Goal: Task Accomplishment & Management: Use online tool/utility

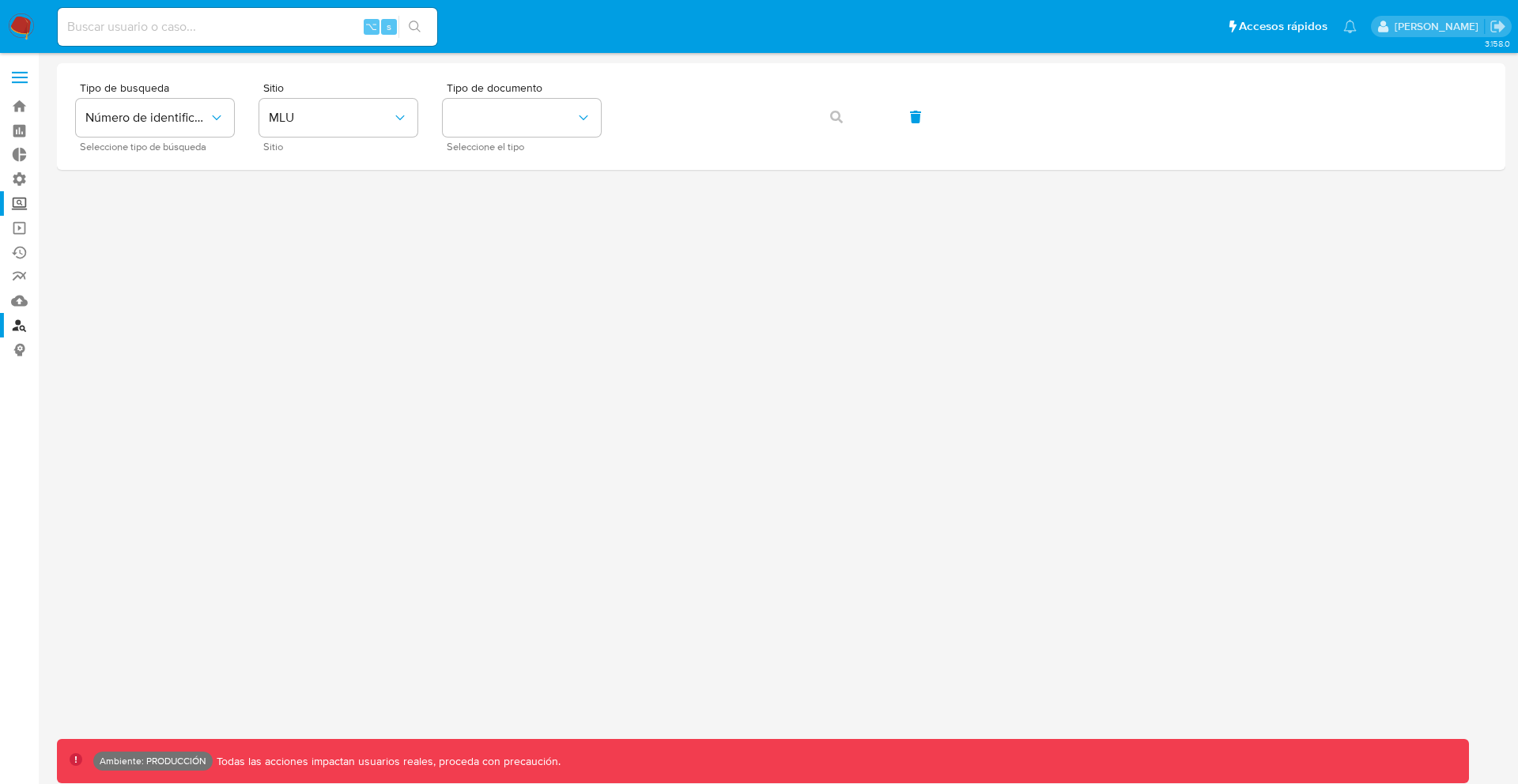
click at [18, 197] on label "Screening" at bounding box center [94, 203] width 188 height 24
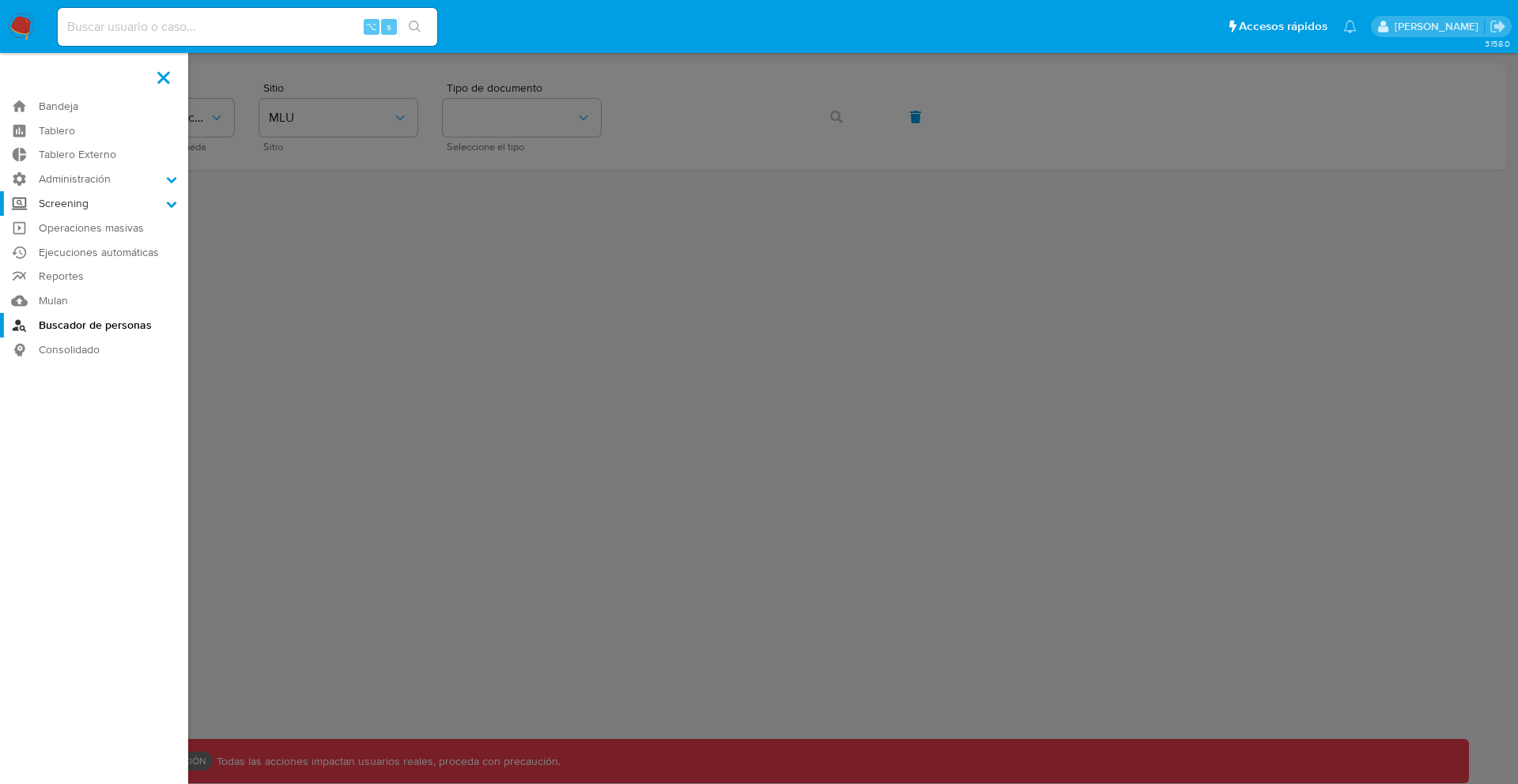
click at [0, 0] on input "Screening" at bounding box center [0, 0] width 0 height 0
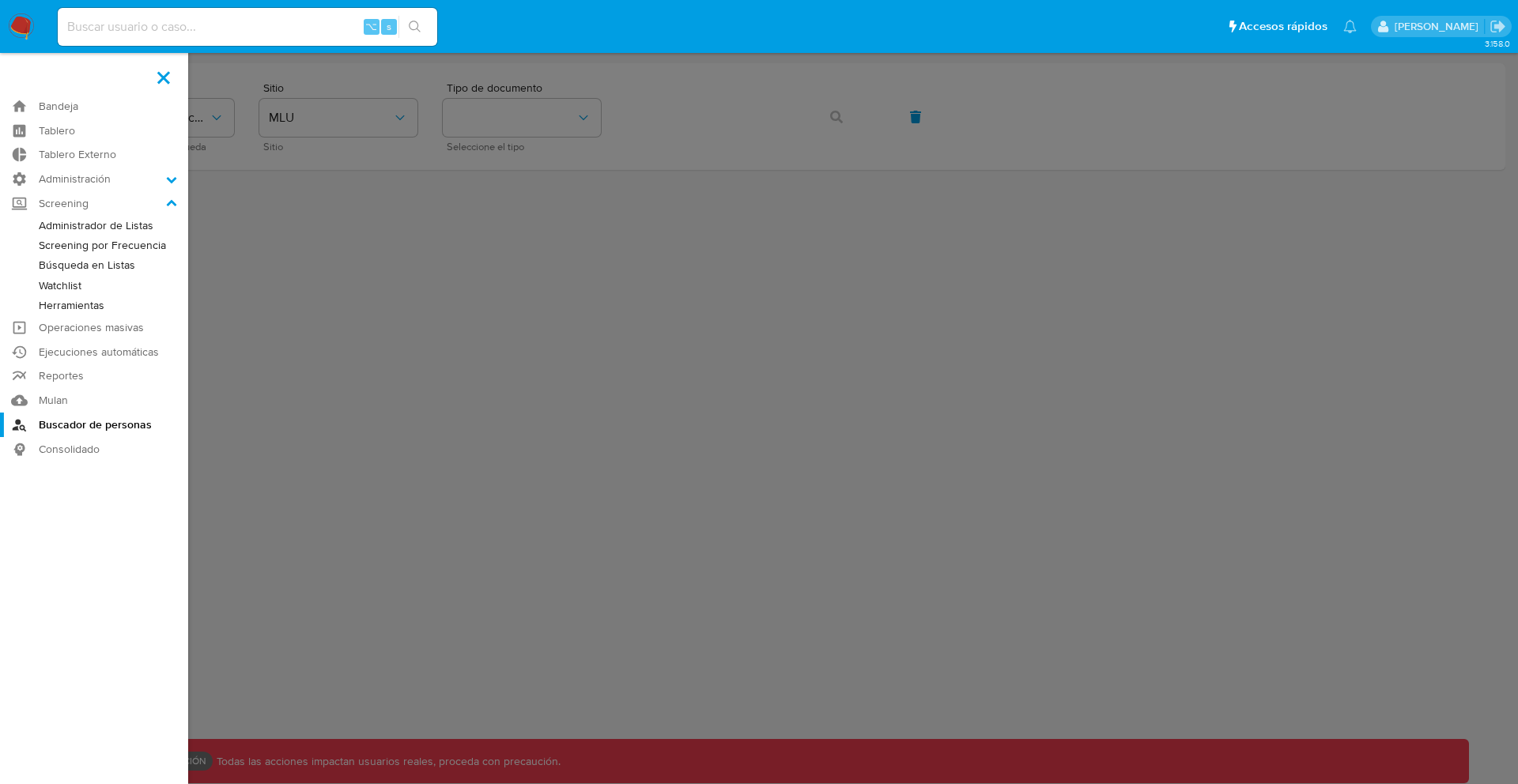
click at [111, 264] on link "Búsqueda en Listas" at bounding box center [94, 265] width 188 height 20
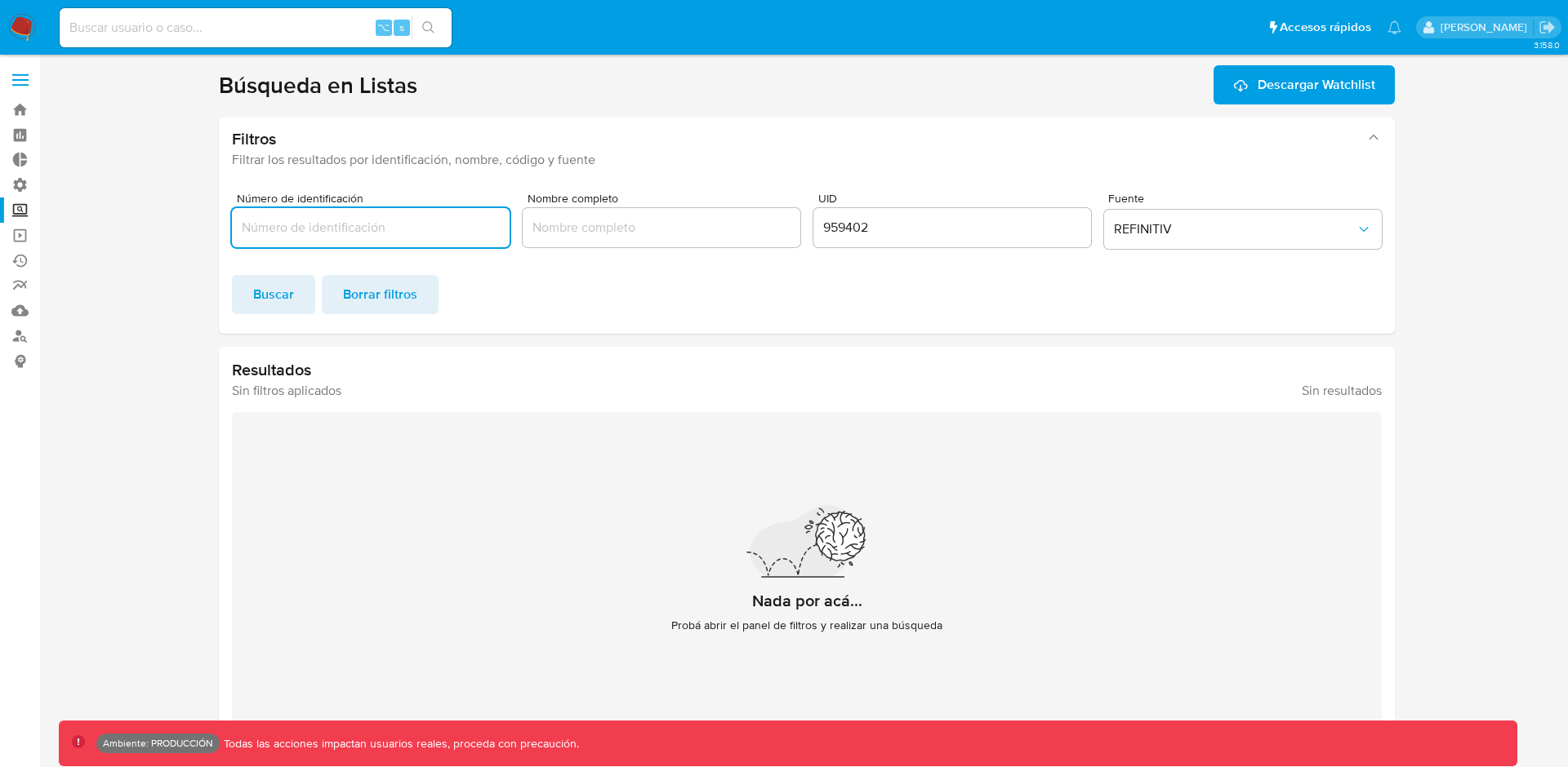
click at [839, 220] on input "959402" at bounding box center [952, 228] width 278 height 21
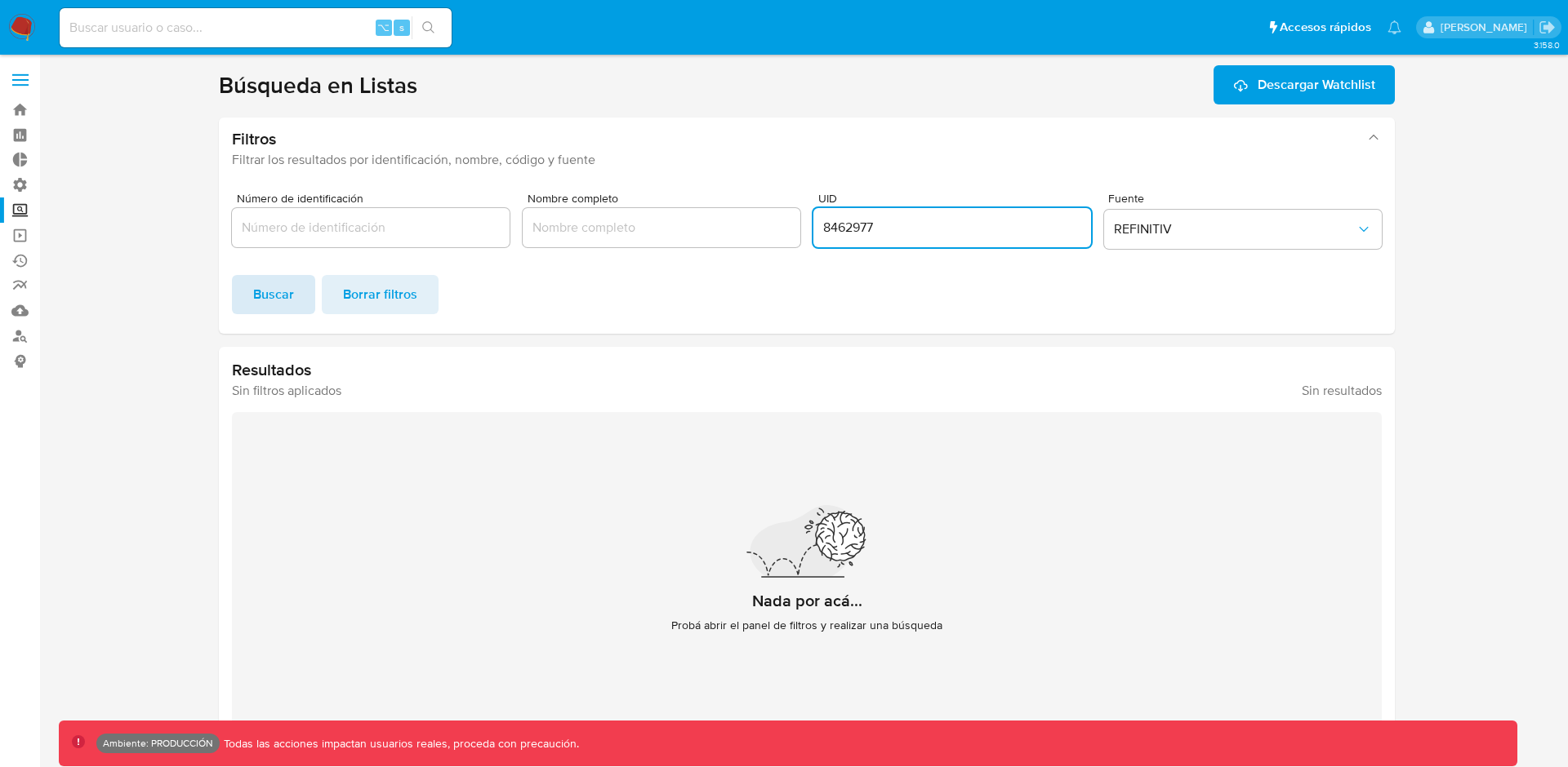
type input "8462977"
click at [284, 289] on span "Buscar" at bounding box center [274, 295] width 41 height 36
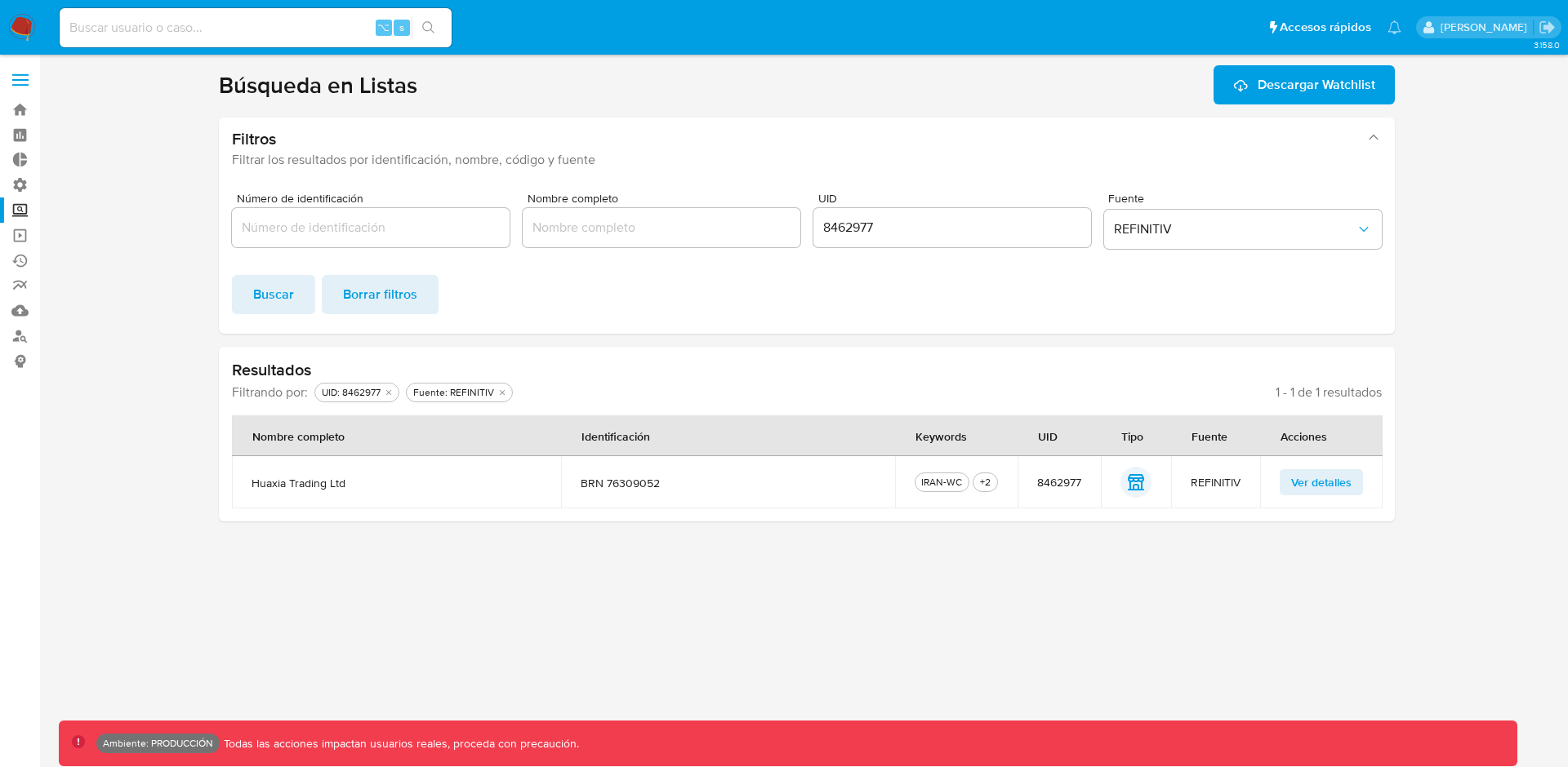
click at [1305, 487] on span "Ver detalles" at bounding box center [1321, 482] width 60 height 23
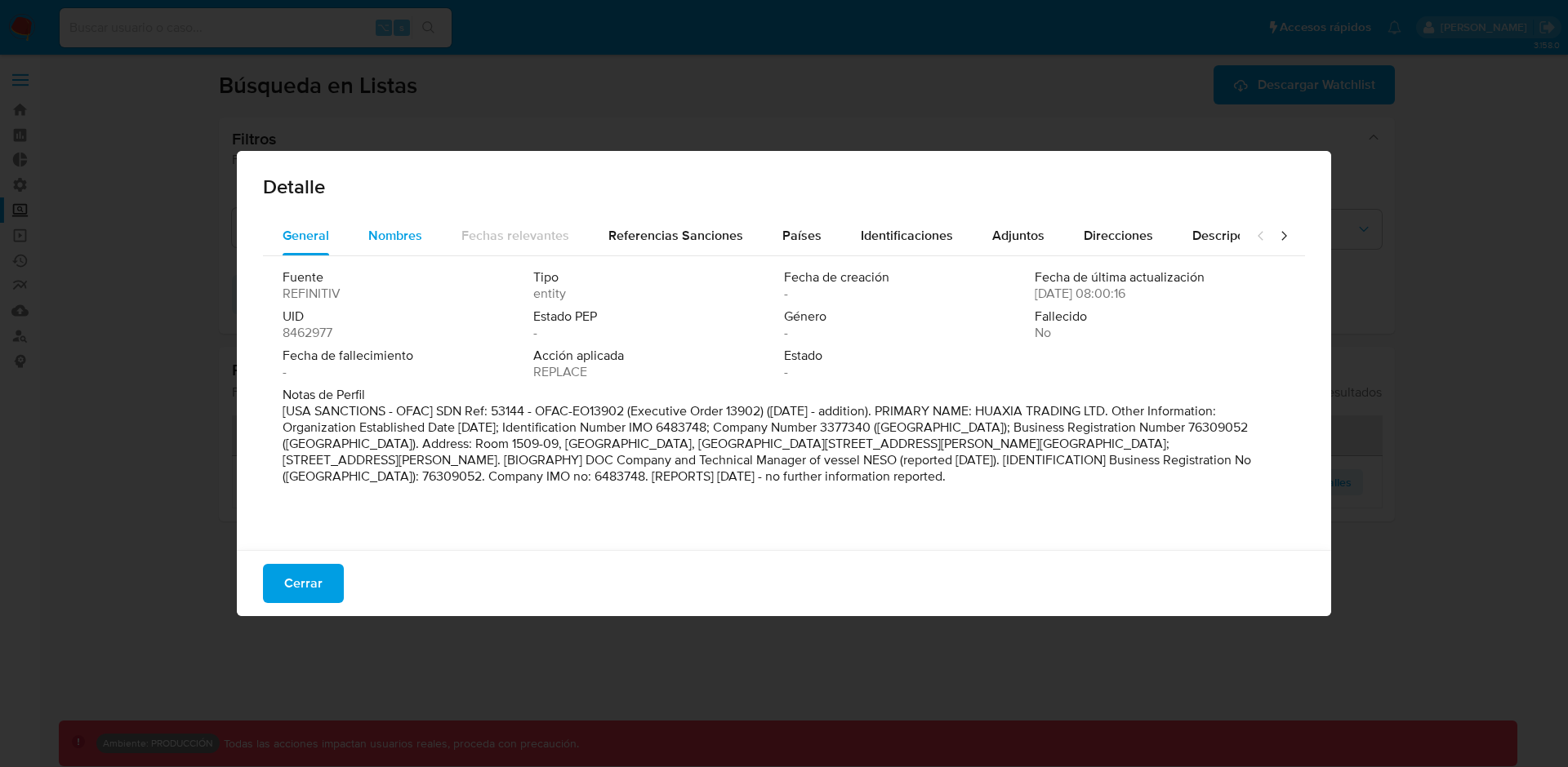
click at [395, 245] on div "Nombres" at bounding box center [395, 236] width 54 height 40
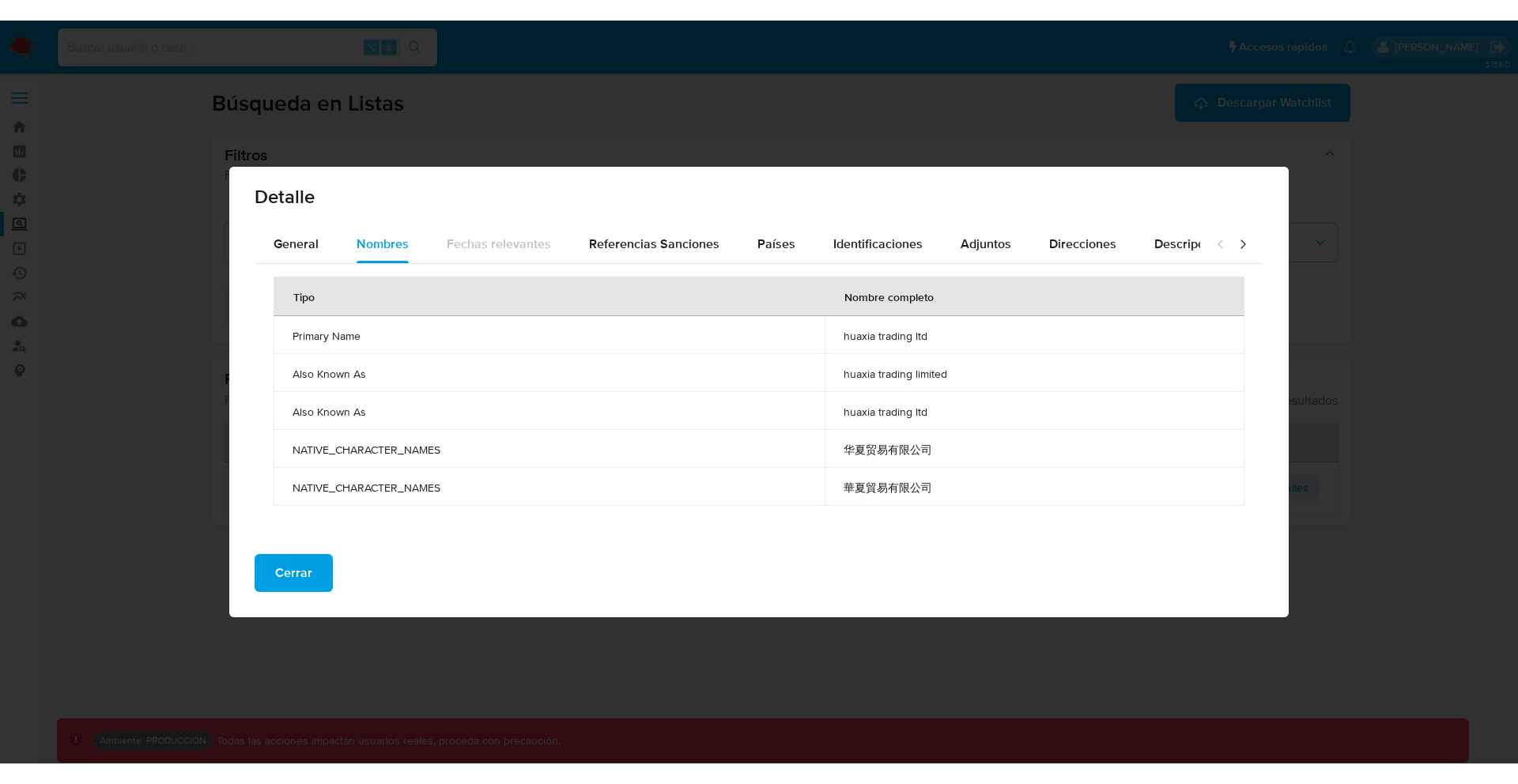
scroll to position [7, 0]
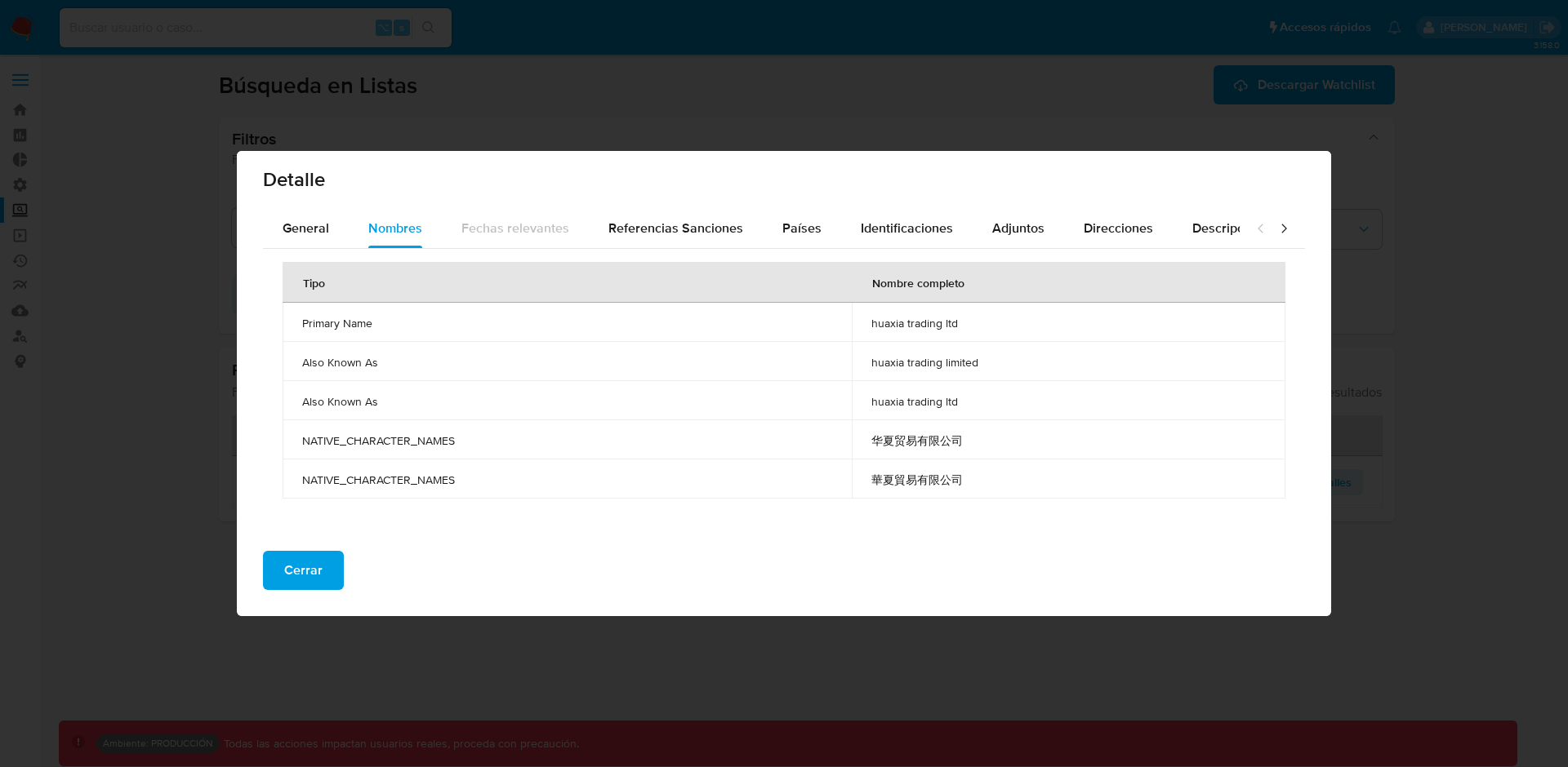
click at [915, 320] on span "huaxia trading ltd" at bounding box center [1068, 323] width 394 height 15
click at [916, 365] on span "huaxia trading limited" at bounding box center [1068, 362] width 394 height 15
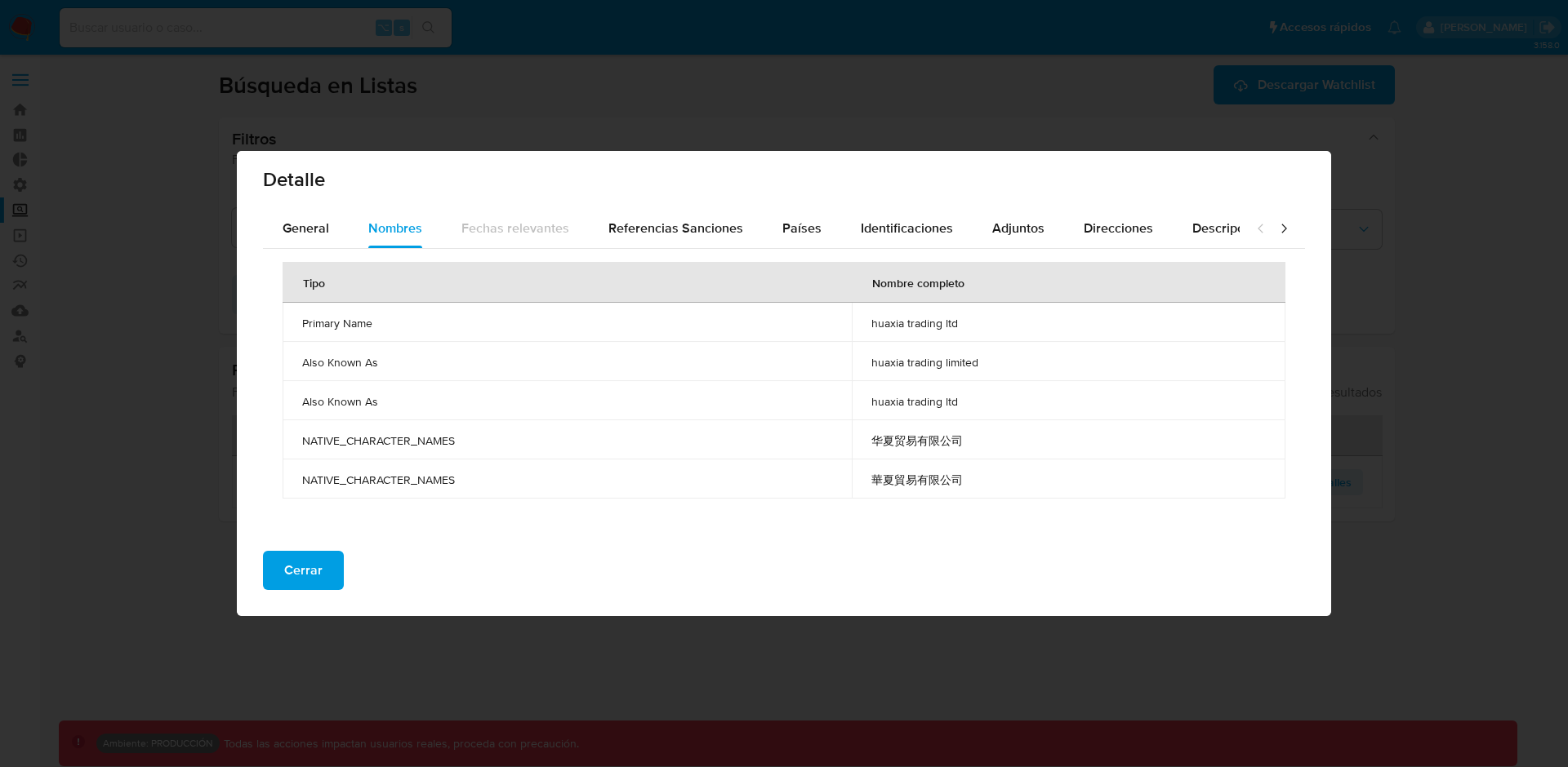
click at [916, 365] on span "huaxia trading limited" at bounding box center [1068, 362] width 394 height 15
click at [932, 438] on span "华夏贸易有限公司" at bounding box center [1068, 441] width 394 height 15
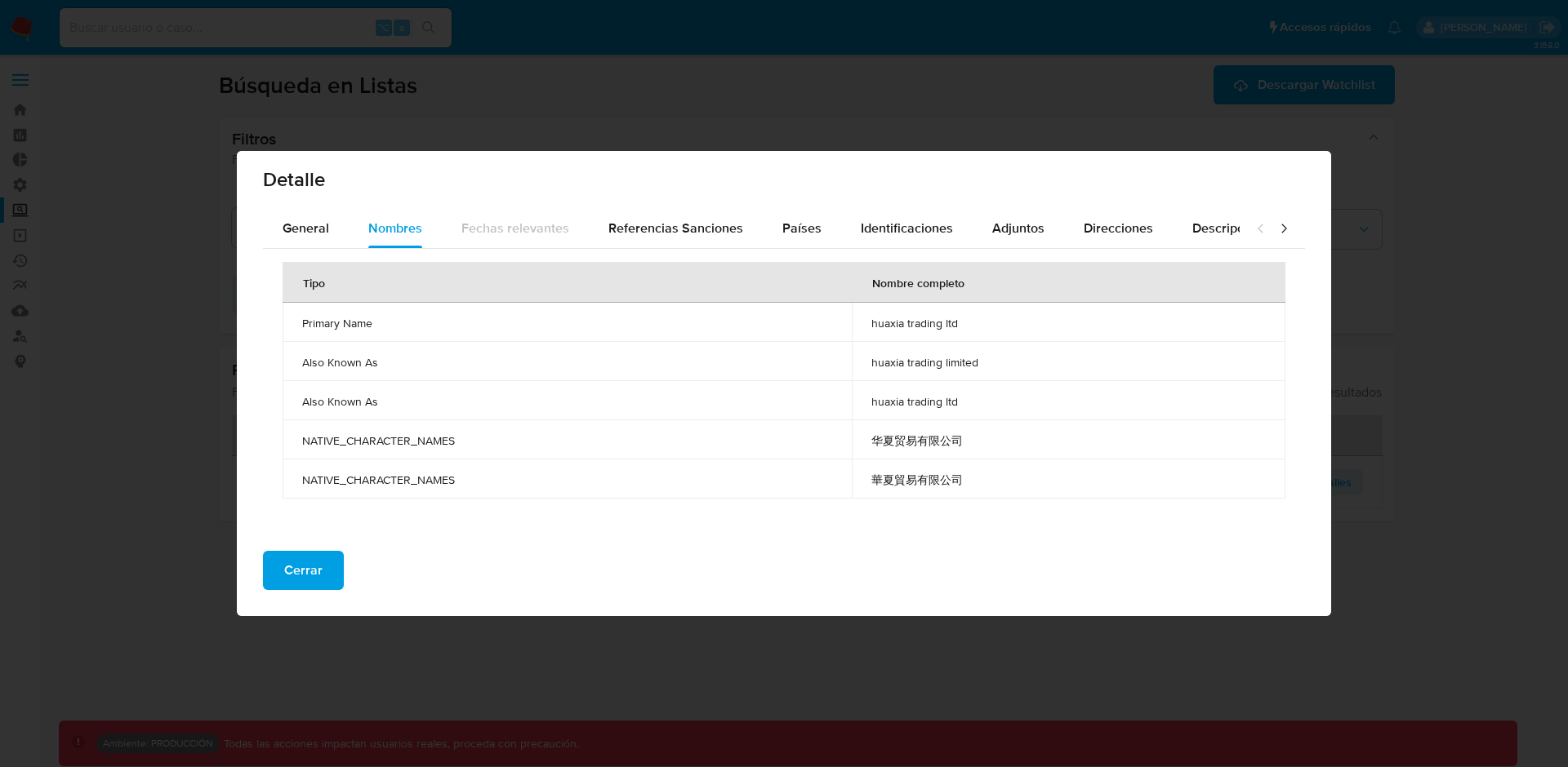
click at [932, 438] on span "华夏贸易有限公司" at bounding box center [1068, 441] width 394 height 15
click at [927, 331] on td "huaxia trading ltd" at bounding box center [1068, 323] width 434 height 40
drag, startPoint x: 1014, startPoint y: 362, endPoint x: 411, endPoint y: 355, distance: 603.0
click at [411, 355] on tr "Also Known As huaxia trading limited" at bounding box center [784, 362] width 1003 height 40
click at [285, 326] on td "Primary Name" at bounding box center [567, 323] width 569 height 40
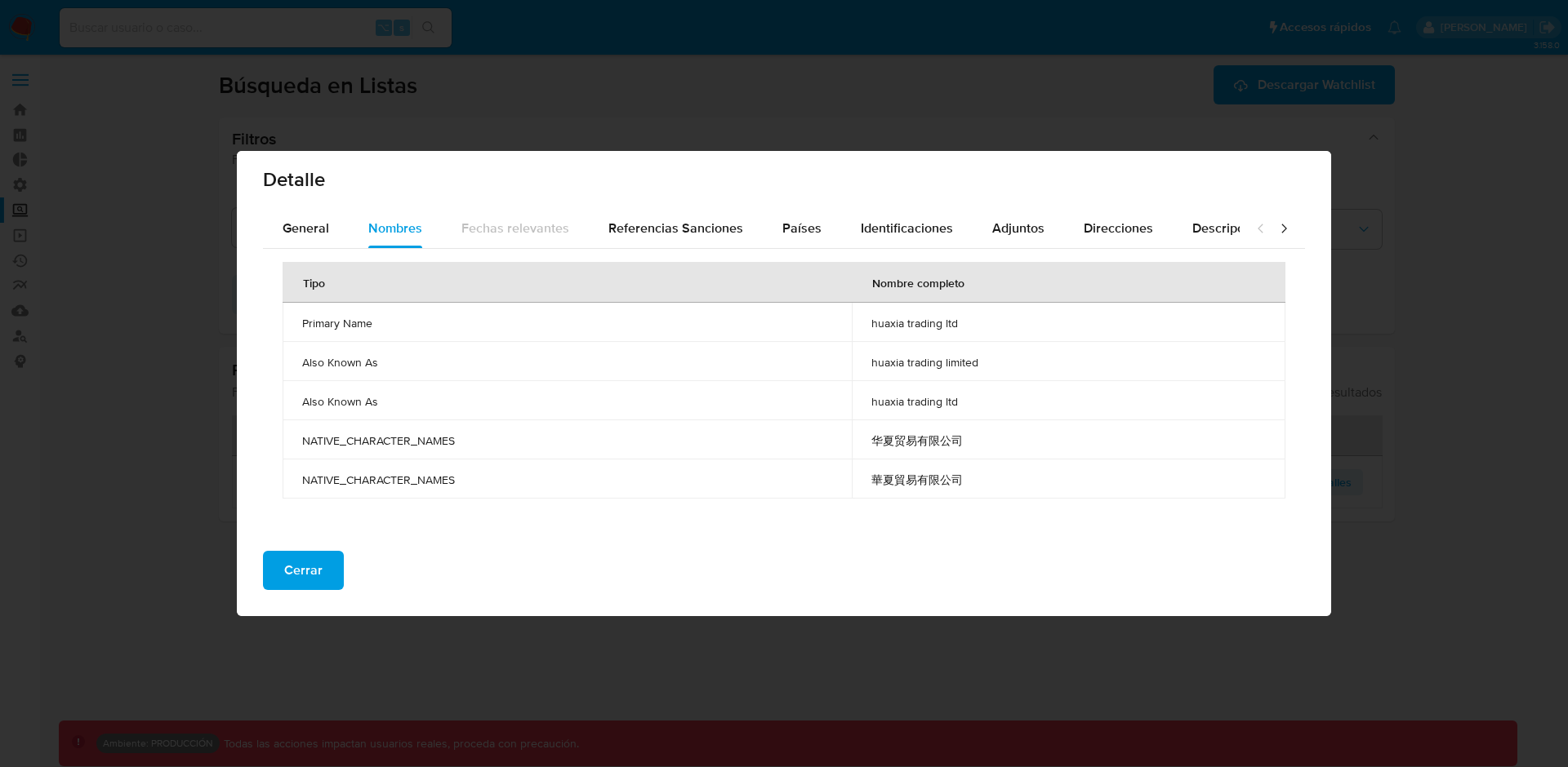
drag, startPoint x: 299, startPoint y: 323, endPoint x: 992, endPoint y: 358, distance: 693.9
click at [992, 358] on tbody "Primary Name huaxia trading ltd Also Known As huaxia trading limited Also Known…" at bounding box center [784, 401] width 1003 height 196
click at [992, 358] on span "huaxia trading limited" at bounding box center [1068, 362] width 394 height 15
drag, startPoint x: 977, startPoint y: 404, endPoint x: 850, endPoint y: 323, distance: 150.6
click at [850, 323] on tbody "Primary Name huaxia trading ltd Also Known As huaxia trading limited Also Known…" at bounding box center [784, 401] width 1003 height 196
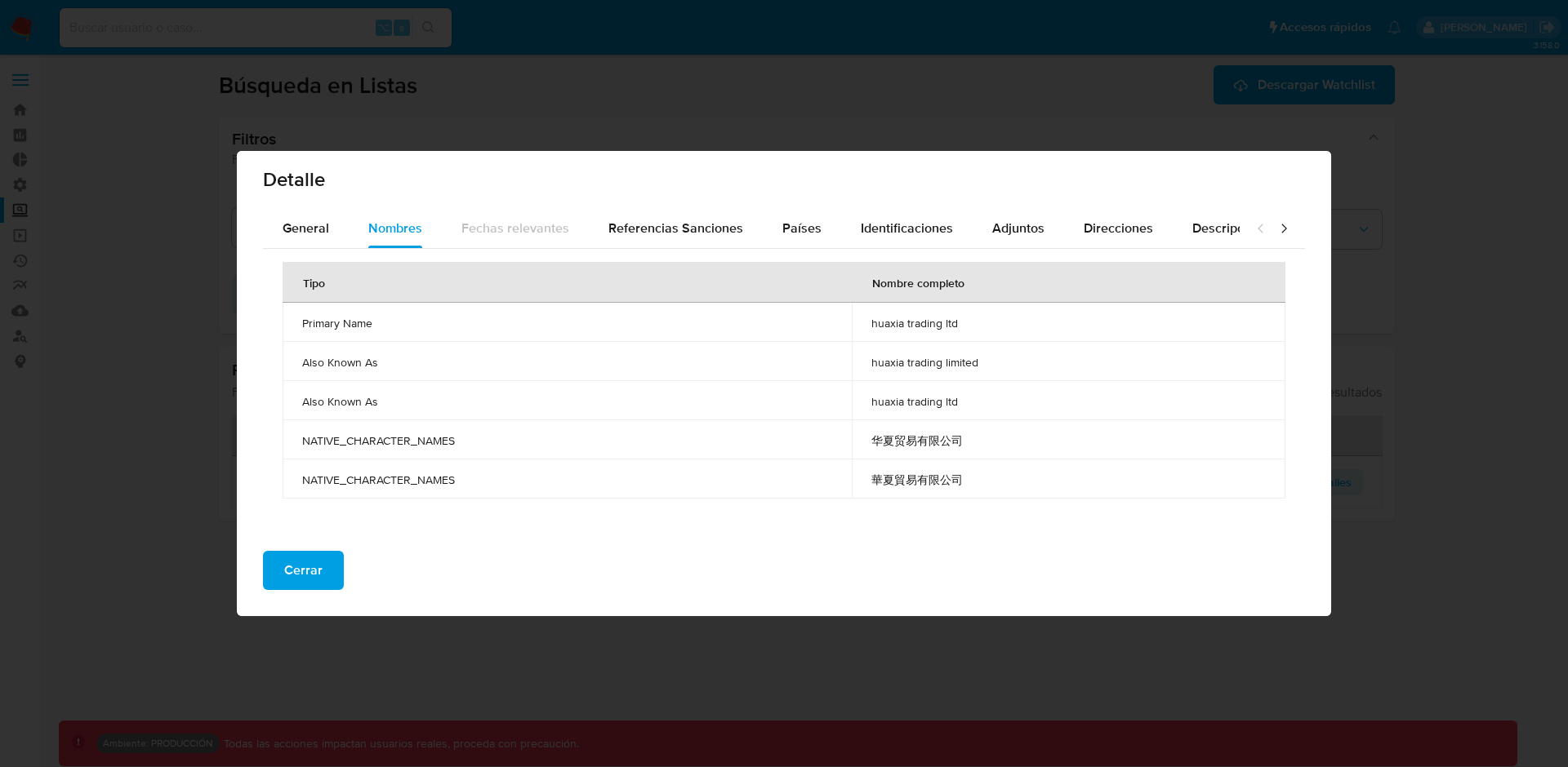
click at [927, 424] on td "华夏贸易有限公司" at bounding box center [1068, 440] width 434 height 40
drag, startPoint x: 961, startPoint y: 406, endPoint x: 348, endPoint y: 331, distance: 617.6
click at [348, 331] on tbody "Primary Name huaxia trading ltd Also Known As huaxia trading limited Also Known…" at bounding box center [784, 401] width 1003 height 196
click at [308, 320] on span "Primary Name" at bounding box center [567, 323] width 530 height 15
drag, startPoint x: 298, startPoint y: 321, endPoint x: 991, endPoint y: 406, distance: 698.2
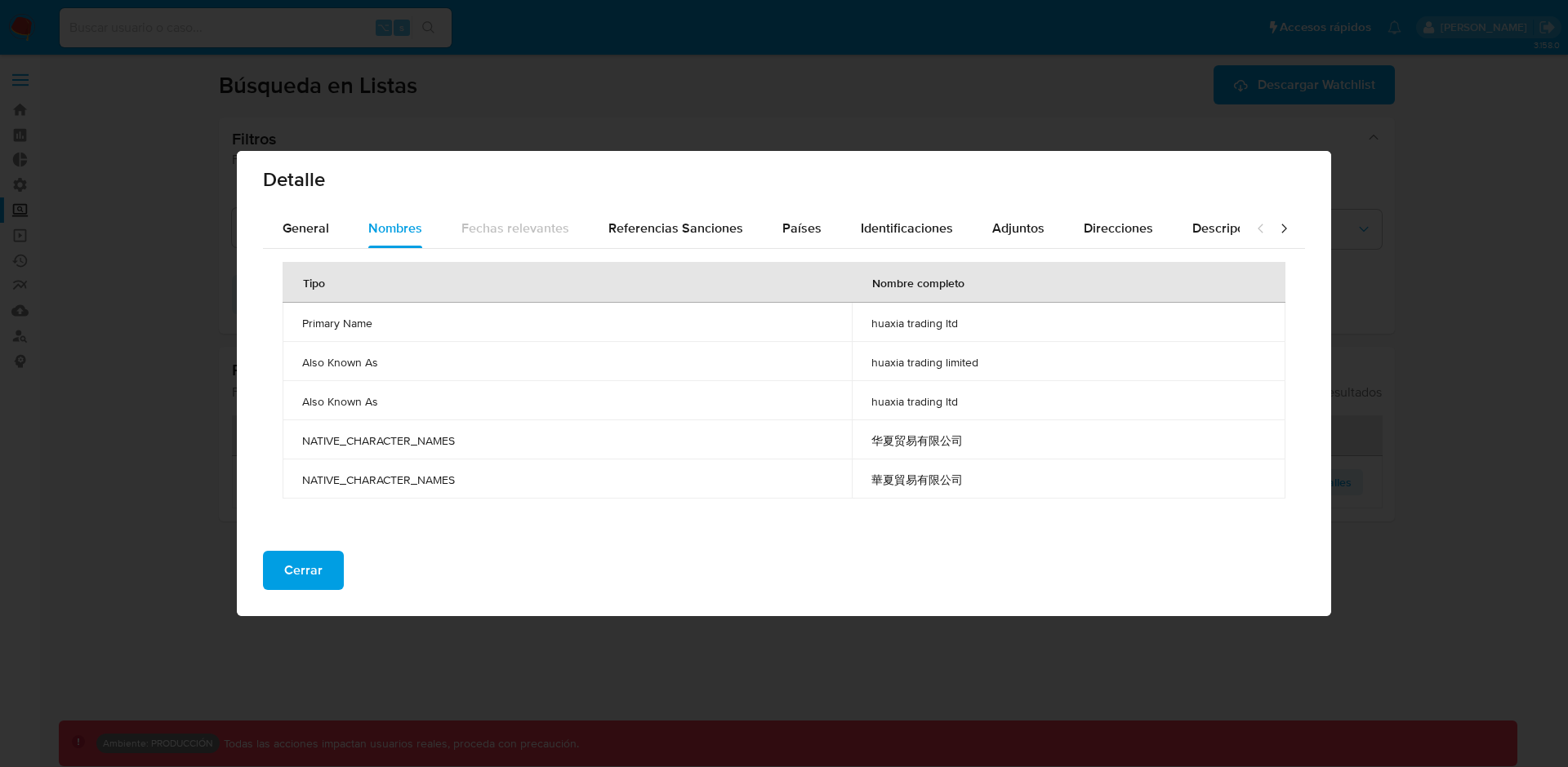
click at [991, 406] on tbody "Primary Name huaxia trading ltd Also Known As huaxia trading limited Also Known…" at bounding box center [784, 401] width 1003 height 196
click at [991, 405] on span "huaxia trading ltd" at bounding box center [1068, 401] width 394 height 15
drag, startPoint x: 1014, startPoint y: 404, endPoint x: 684, endPoint y: 314, distance: 342.1
click at [684, 314] on tbody "Primary Name huaxia trading ltd Also Known As huaxia trading limited Also Known…" at bounding box center [784, 401] width 1003 height 196
click at [957, 458] on td "华夏贸易有限公司" at bounding box center [1068, 440] width 434 height 40
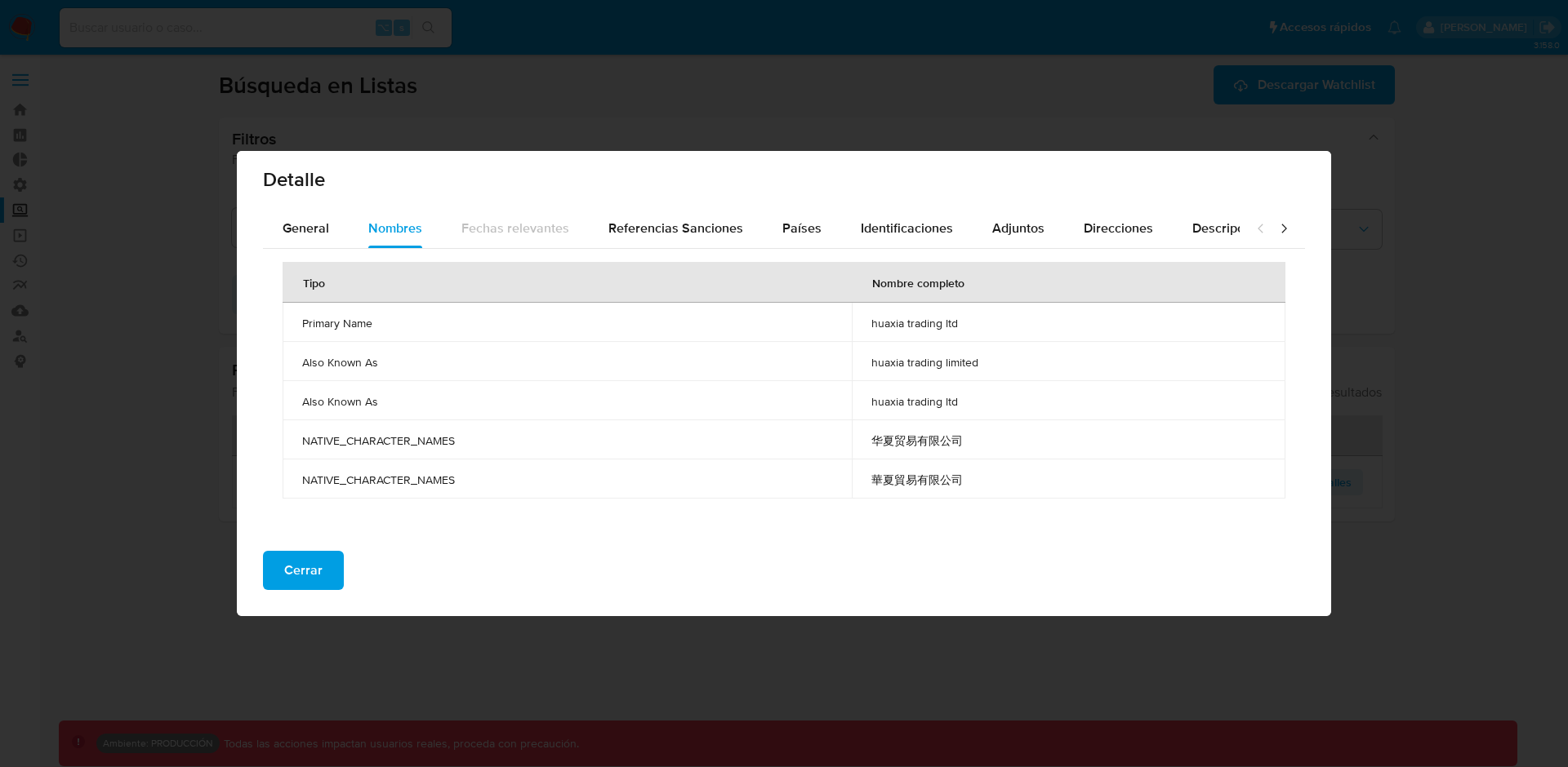
click at [917, 482] on span "華夏貿易有限公司" at bounding box center [1068, 479] width 394 height 15
click at [899, 480] on span "華夏貿易有限公司" at bounding box center [1068, 479] width 394 height 15
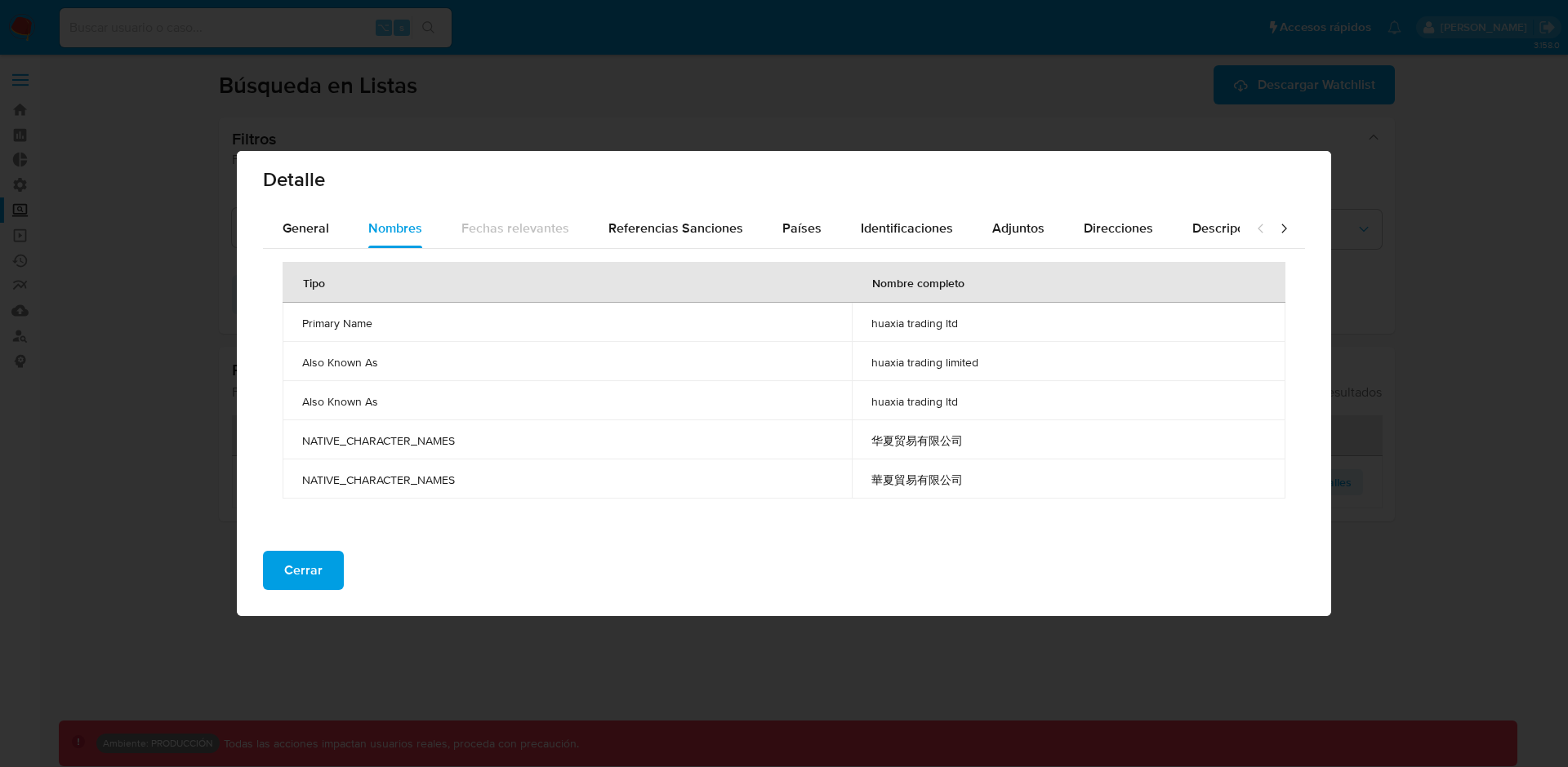
drag, startPoint x: 869, startPoint y: 483, endPoint x: 981, endPoint y: 485, distance: 112.0
click at [981, 485] on td "華夏貿易有限公司" at bounding box center [1068, 479] width 434 height 40
click at [914, 440] on span "华夏贸易有限公司" at bounding box center [1068, 441] width 394 height 15
click at [913, 441] on span "华夏贸易有限公司" at bounding box center [1068, 441] width 394 height 15
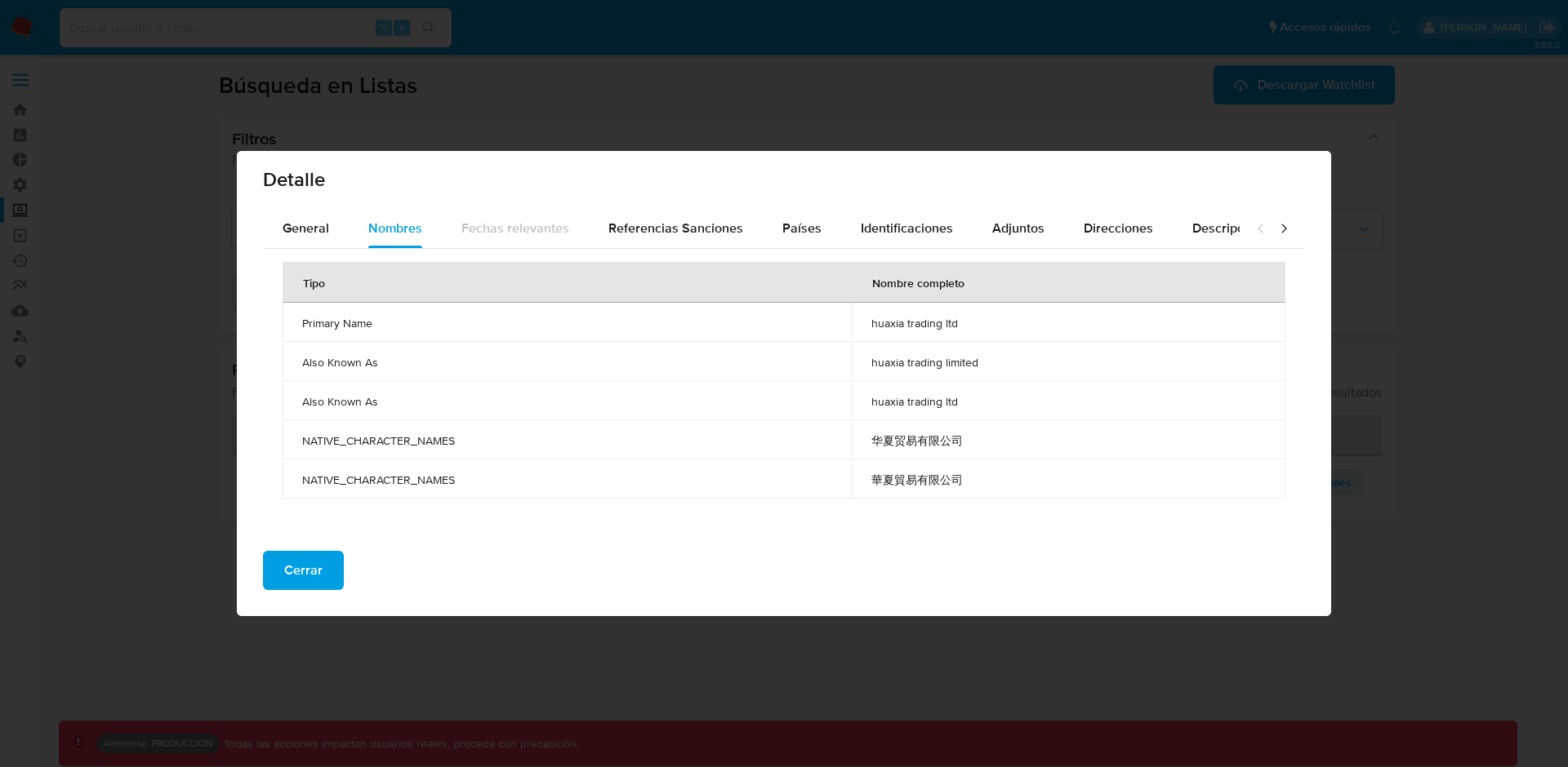
click at [918, 478] on span "華夏貿易有限公司" at bounding box center [1068, 479] width 394 height 15
click at [917, 438] on span "华夏贸易有限公司" at bounding box center [1068, 441] width 394 height 15
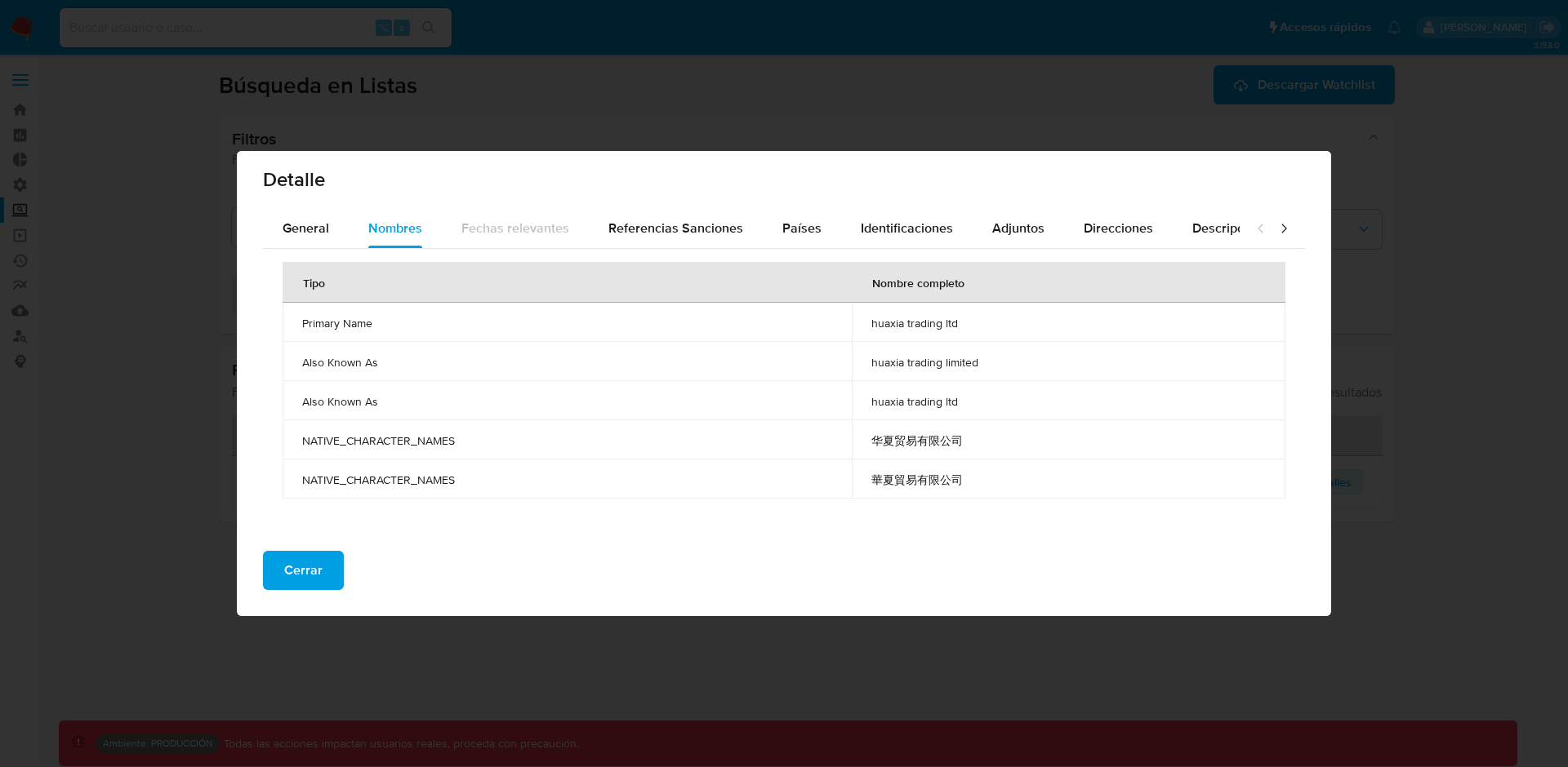
click at [917, 441] on span "华夏贸易有限公司" at bounding box center [1068, 441] width 394 height 15
drag, startPoint x: 866, startPoint y: 441, endPoint x: 1033, endPoint y: 441, distance: 167.0
click at [1033, 441] on td "华夏贸易有限公司" at bounding box center [1068, 440] width 434 height 40
click at [900, 453] on td "华夏贸易有限公司" at bounding box center [1068, 440] width 434 height 40
click at [875, 437] on span "华夏贸易有限公司" at bounding box center [1068, 441] width 394 height 15
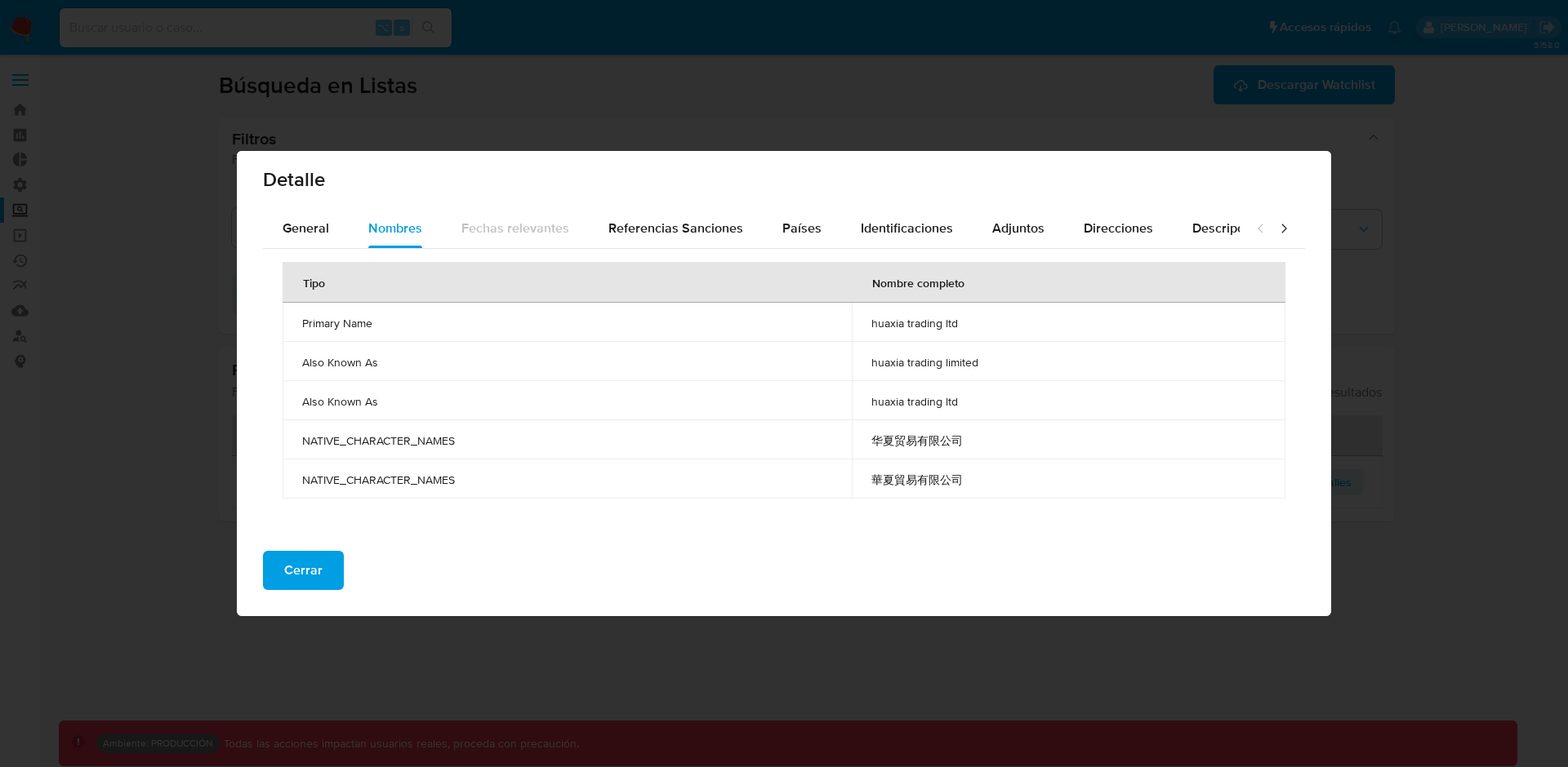
drag, startPoint x: 875, startPoint y: 437, endPoint x: 979, endPoint y: 442, distance: 104.1
click at [979, 442] on span "华夏贸易有限公司" at bounding box center [1068, 441] width 394 height 15
click at [907, 436] on span "华夏贸易有限公司" at bounding box center [1068, 441] width 394 height 15
drag, startPoint x: 874, startPoint y: 435, endPoint x: 973, endPoint y: 440, distance: 99.1
click at [973, 440] on span "华夏贸易有限公司" at bounding box center [1068, 441] width 394 height 15
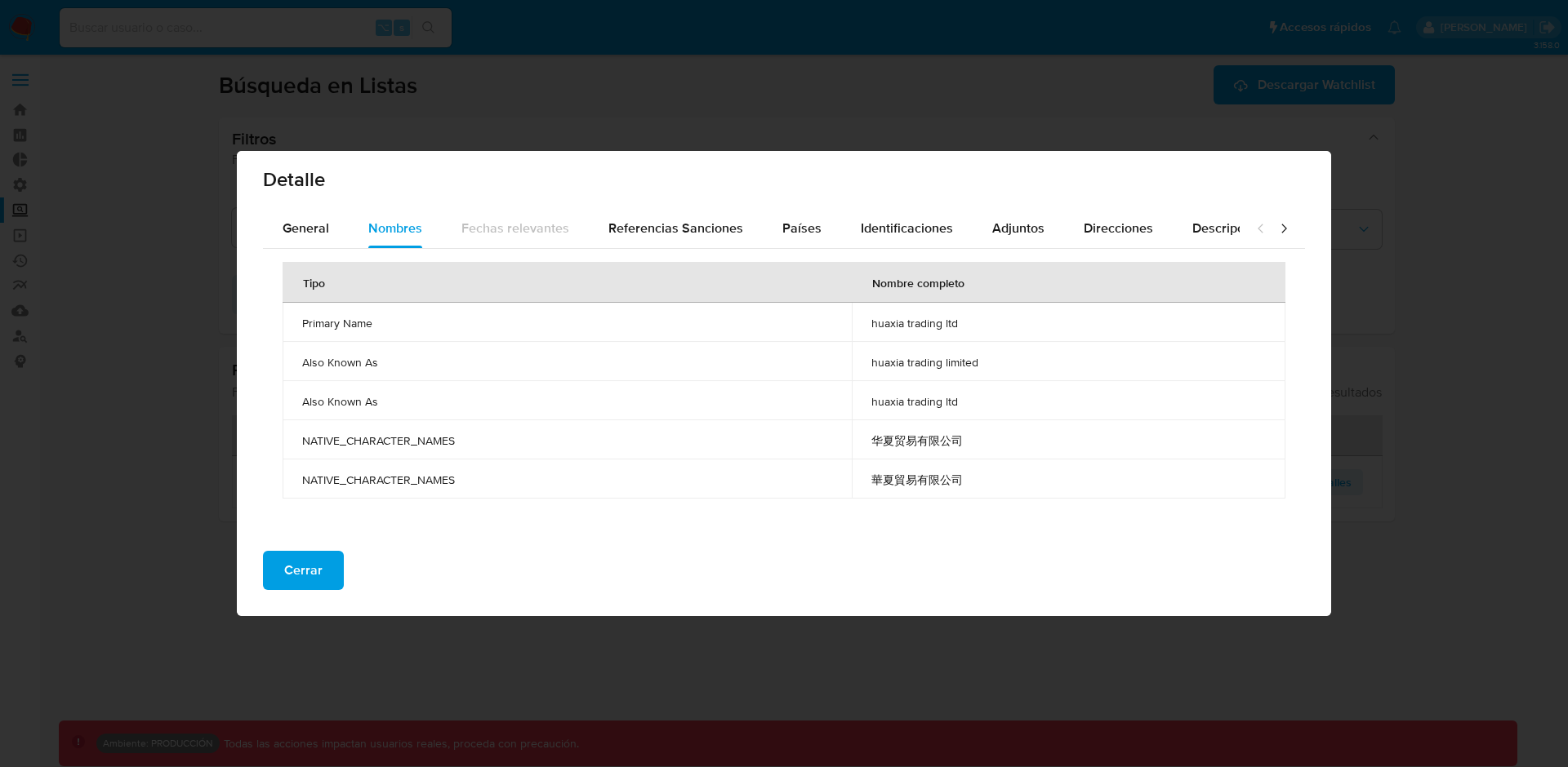
click at [973, 435] on span "华夏贸易有限公司" at bounding box center [1068, 441] width 394 height 15
drag, startPoint x: 872, startPoint y: 430, endPoint x: 983, endPoint y: 454, distance: 113.6
click at [981, 454] on td "华夏贸易有限公司" at bounding box center [1068, 440] width 434 height 40
click at [908, 342] on td "huaxia trading limited" at bounding box center [1068, 362] width 434 height 40
drag, startPoint x: 874, startPoint y: 320, endPoint x: 944, endPoint y: 326, distance: 70.3
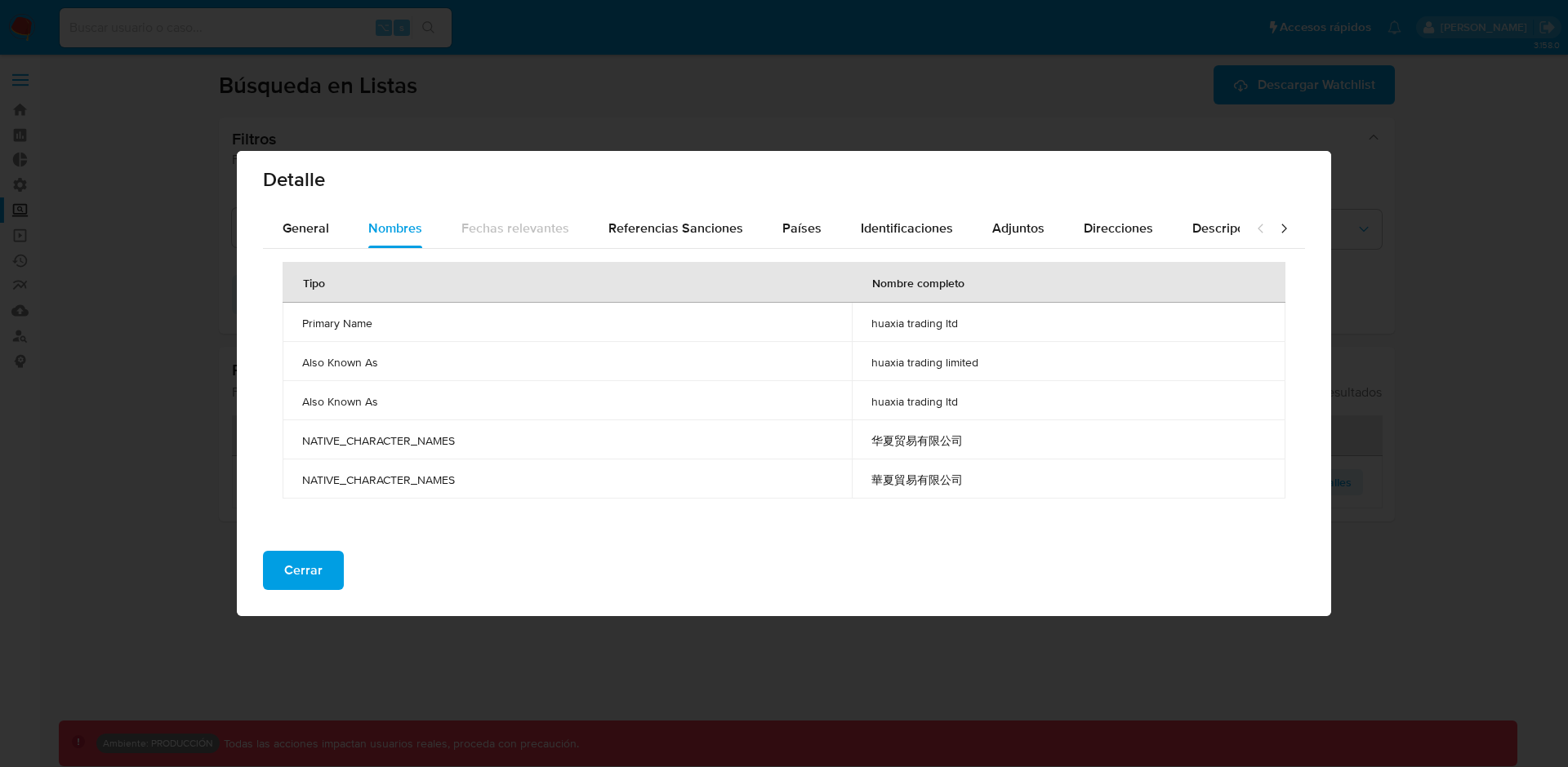
click at [944, 326] on span "huaxia trading ltd" at bounding box center [1068, 323] width 394 height 15
click at [943, 435] on span "华夏贸易有限公司" at bounding box center [1068, 441] width 394 height 15
drag, startPoint x: 872, startPoint y: 439, endPoint x: 964, endPoint y: 444, distance: 92.1
click at [964, 444] on span "华夏贸易有限公司" at bounding box center [1068, 441] width 394 height 15
click at [938, 306] on td "huaxia trading ltd" at bounding box center [1068, 323] width 434 height 40
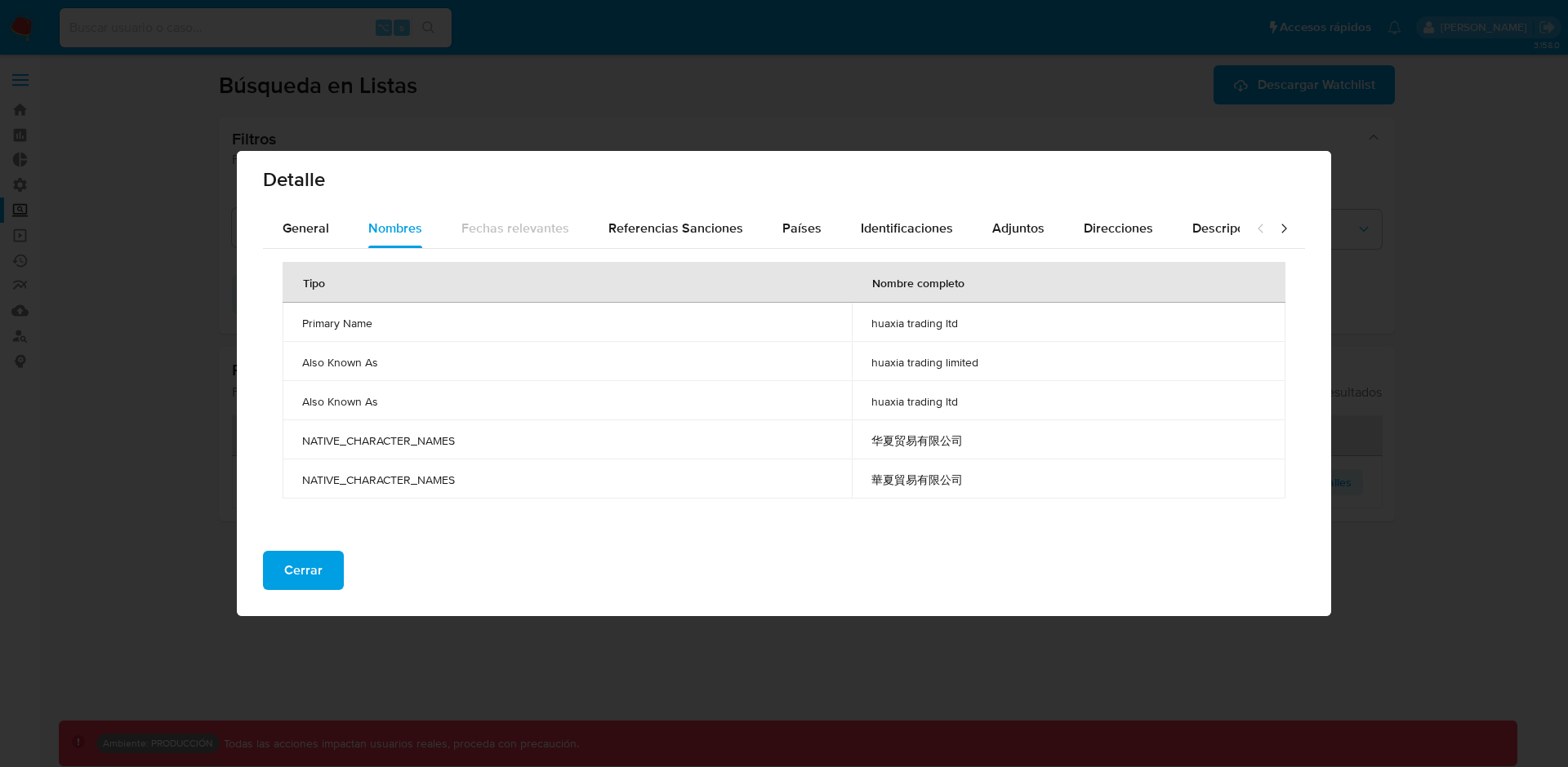
drag, startPoint x: 943, startPoint y: 323, endPoint x: 873, endPoint y: 321, distance: 70.0
click at [873, 321] on span "huaxia trading ltd" at bounding box center [1068, 323] width 394 height 15
drag, startPoint x: 876, startPoint y: 444, endPoint x: 961, endPoint y: 445, distance: 85.0
click at [961, 444] on span "华夏贸易有限公司" at bounding box center [1068, 441] width 394 height 15
drag, startPoint x: 942, startPoint y: 326, endPoint x: 865, endPoint y: 322, distance: 77.1
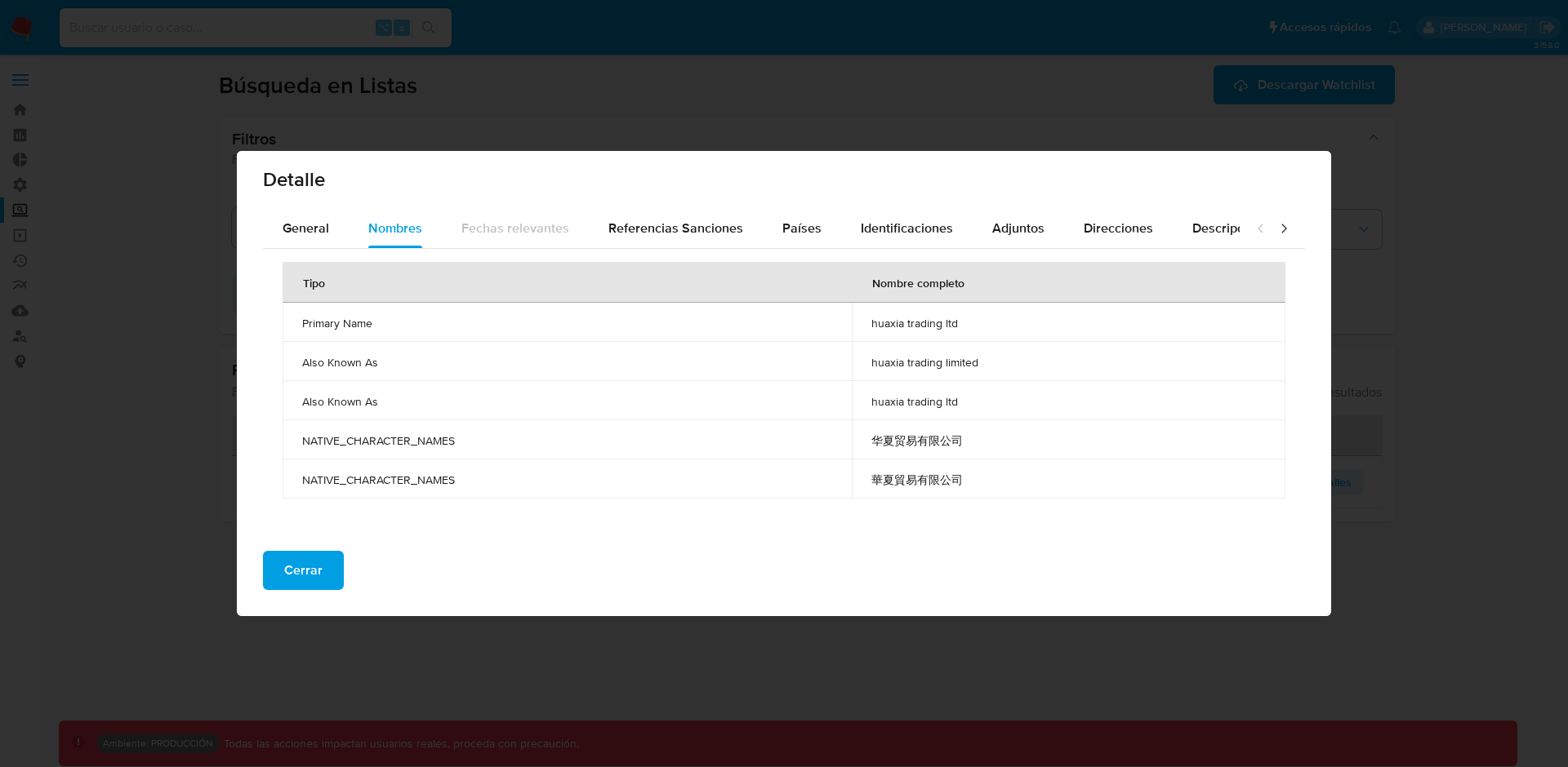
click at [865, 322] on td "huaxia trading ltd" at bounding box center [1068, 323] width 434 height 40
click at [915, 445] on span "华夏贸易有限公司" at bounding box center [1068, 441] width 394 height 15
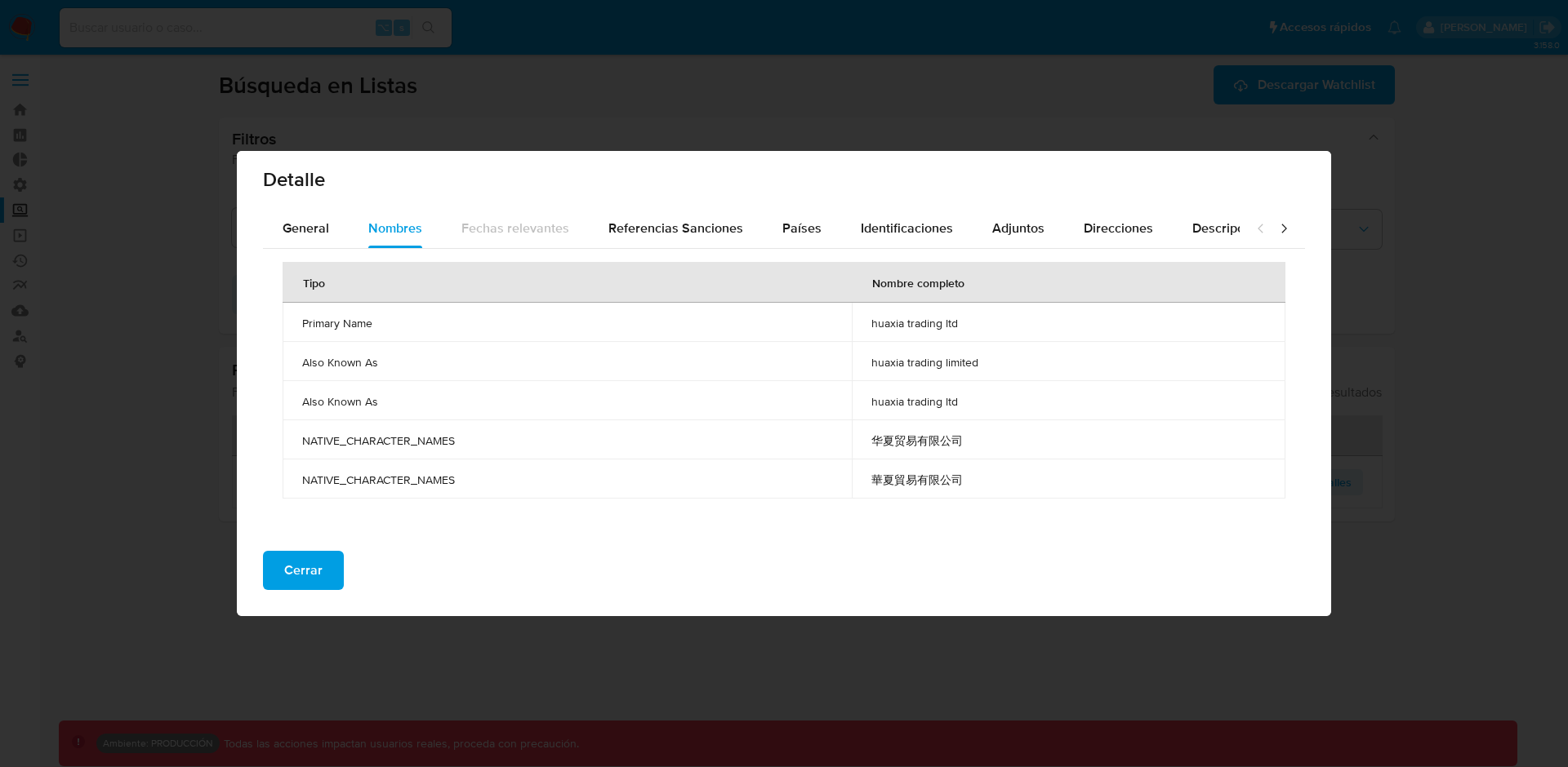
click at [915, 445] on span "华夏贸易有限公司" at bounding box center [1068, 441] width 394 height 15
click at [912, 416] on td "huaxia trading ltd" at bounding box center [1068, 401] width 434 height 40
drag, startPoint x: 870, startPoint y: 320, endPoint x: 980, endPoint y: 484, distance: 197.5
click at [980, 484] on tbody "Primary Name huaxia trading ltd Also Known As huaxia trading limited Also Known…" at bounding box center [784, 401] width 1003 height 196
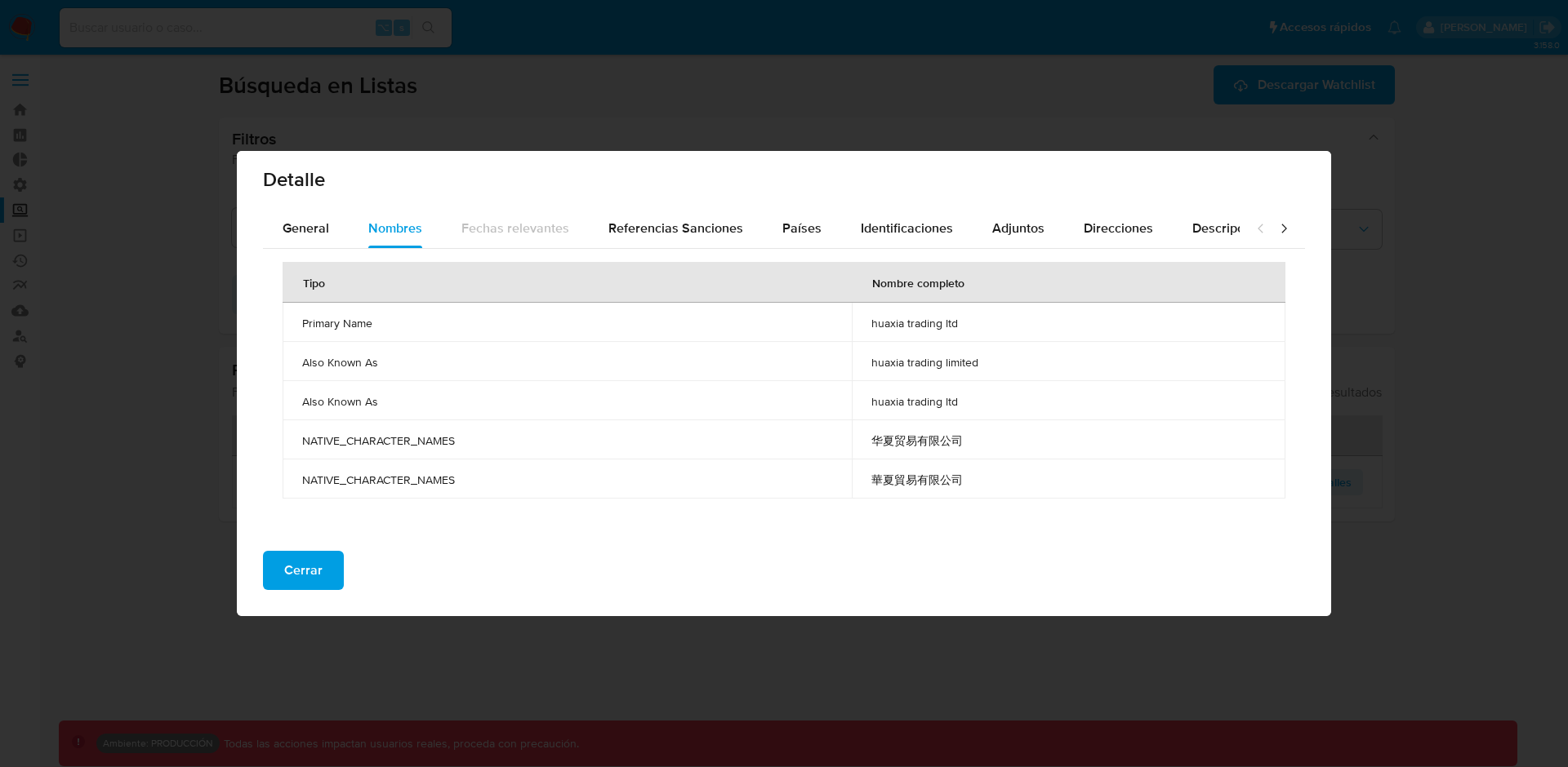
click at [914, 436] on span "华夏贸易有限公司" at bounding box center [1068, 441] width 394 height 15
drag, startPoint x: 302, startPoint y: 321, endPoint x: 985, endPoint y: 484, distance: 702.2
click at [985, 484] on tbody "Primary Name huaxia trading ltd Also Known As huaxia trading limited Also Known…" at bounding box center [784, 401] width 1003 height 196
click at [985, 484] on span "華夏貿易有限公司" at bounding box center [1068, 479] width 394 height 15
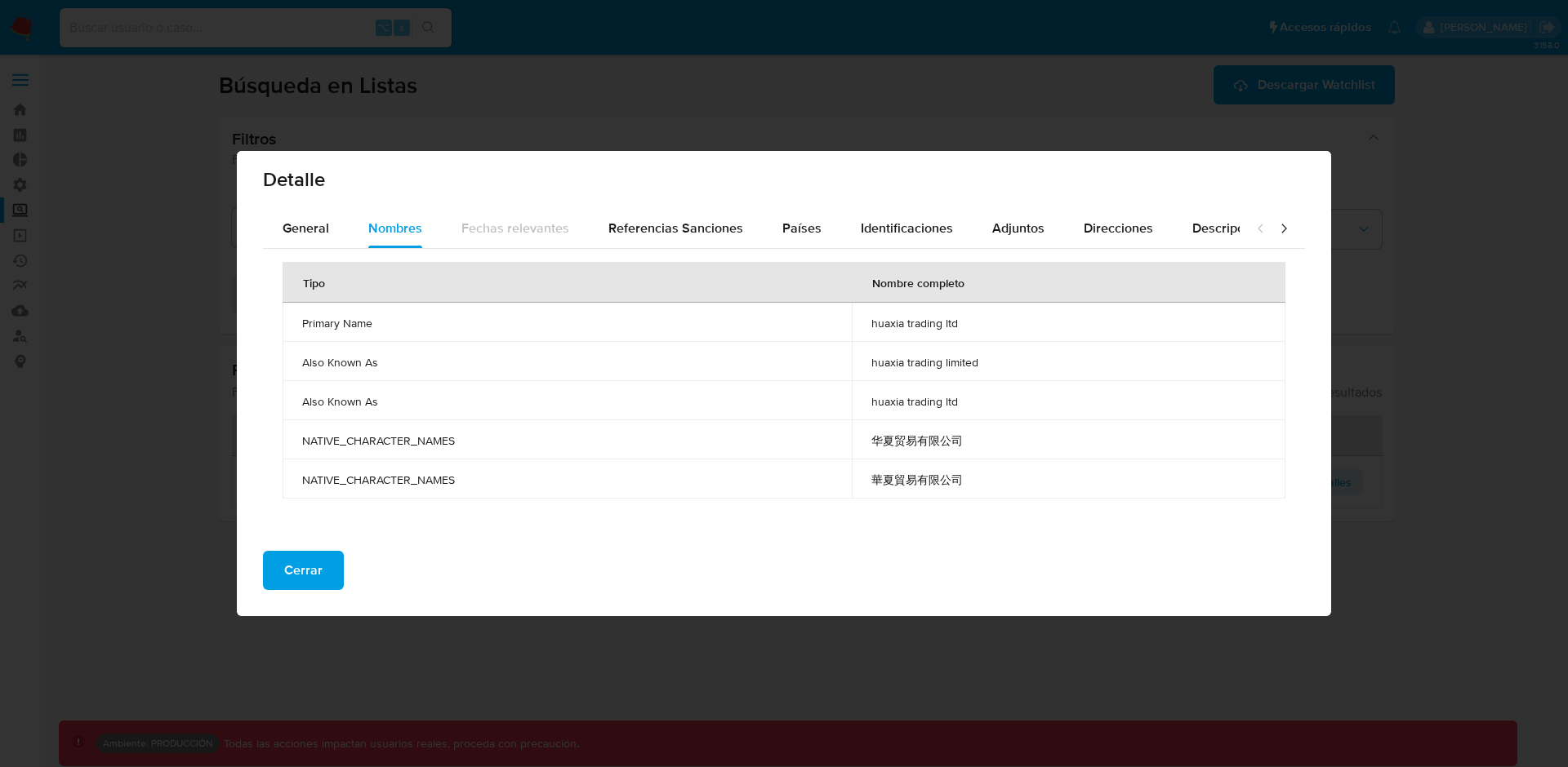
drag, startPoint x: 1000, startPoint y: 483, endPoint x: 277, endPoint y: 320, distance: 741.1
click at [277, 320] on div "Tipo Nombre completo Primary Name huaxia trading ltd Also Known As huaxia tradi…" at bounding box center [784, 392] width 1042 height 286
click at [863, 447] on td "华夏贸易有限公司" at bounding box center [1068, 440] width 434 height 40
drag, startPoint x: 865, startPoint y: 441, endPoint x: 989, endPoint y: 490, distance: 133.3
click at [989, 490] on tbody "Primary Name huaxia trading ltd Also Known As huaxia trading limited Also Known…" at bounding box center [784, 401] width 1003 height 196
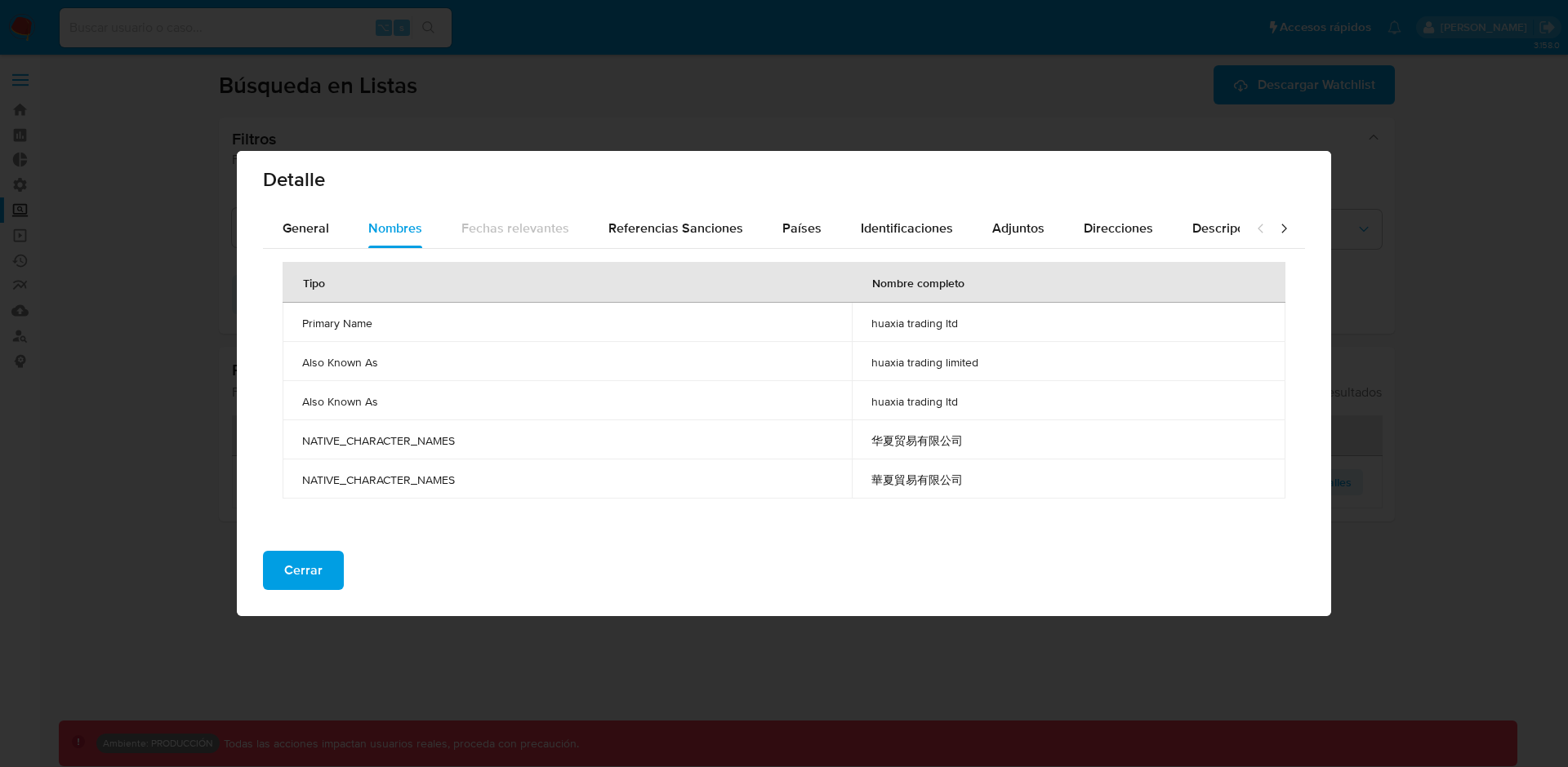
drag, startPoint x: 973, startPoint y: 413, endPoint x: 865, endPoint y: 324, distance: 139.9
click at [865, 324] on tbody "Primary Name huaxia trading ltd Also Known As huaxia trading limited Also Known…" at bounding box center [784, 401] width 1003 height 196
click at [922, 342] on td "huaxia trading limited" at bounding box center [1068, 362] width 434 height 40
drag, startPoint x: 980, startPoint y: 478, endPoint x: 759, endPoint y: 444, distance: 223.6
click at [759, 444] on tbody "Primary Name huaxia trading ltd Also Known As huaxia trading limited Also Known…" at bounding box center [784, 401] width 1003 height 196
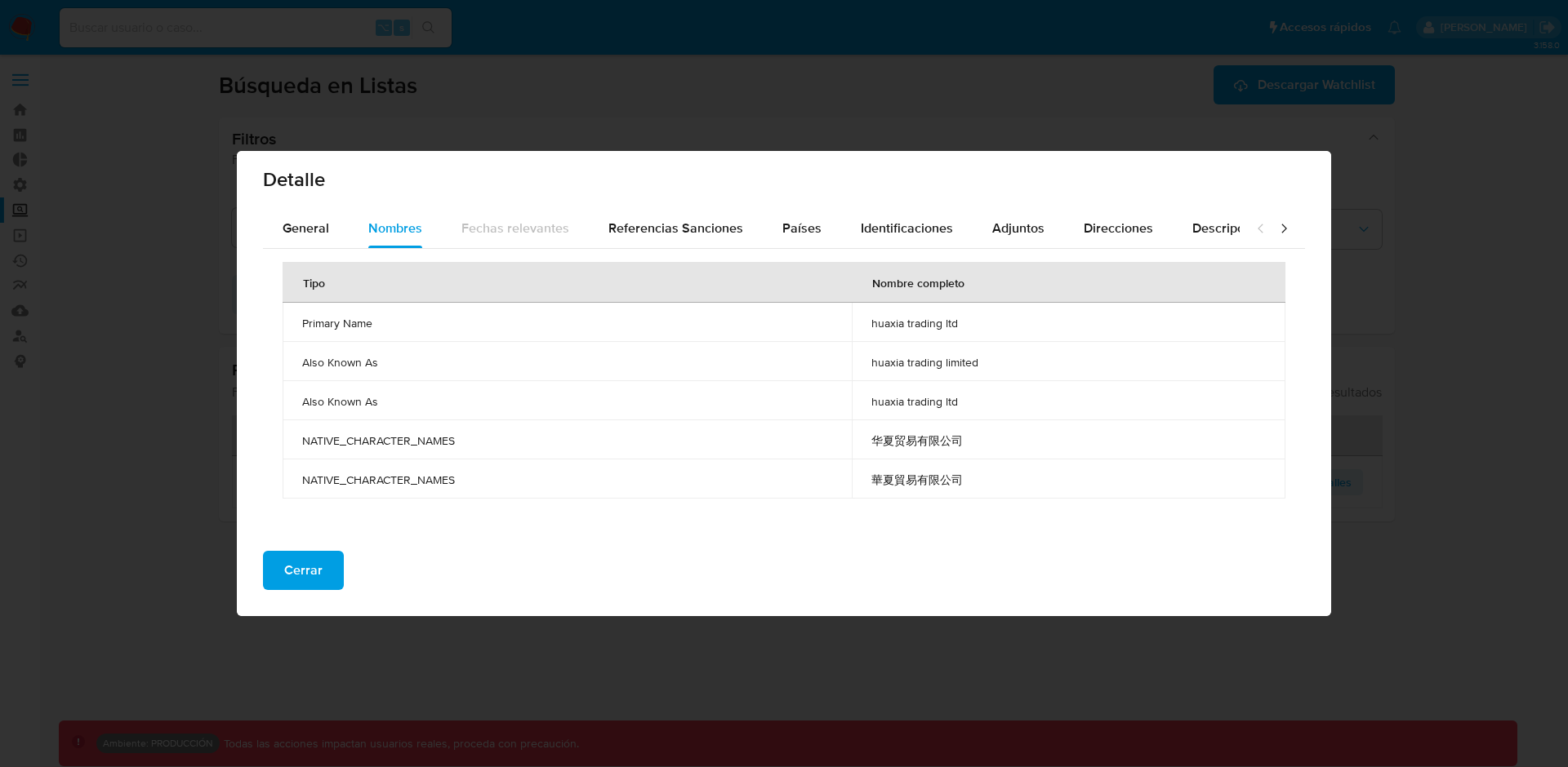
click at [760, 444] on span "NATIVE_CHARACTER_NAMES" at bounding box center [567, 441] width 530 height 15
drag, startPoint x: 992, startPoint y: 481, endPoint x: 301, endPoint y: 441, distance: 692.2
click at [301, 441] on tbody "Primary Name huaxia trading ltd Also Known As huaxia trading limited Also Known…" at bounding box center [784, 401] width 1003 height 196
click at [301, 441] on td "NATIVE_CHARACTER_NAMES" at bounding box center [567, 440] width 569 height 40
drag, startPoint x: 301, startPoint y: 441, endPoint x: 987, endPoint y: 490, distance: 687.7
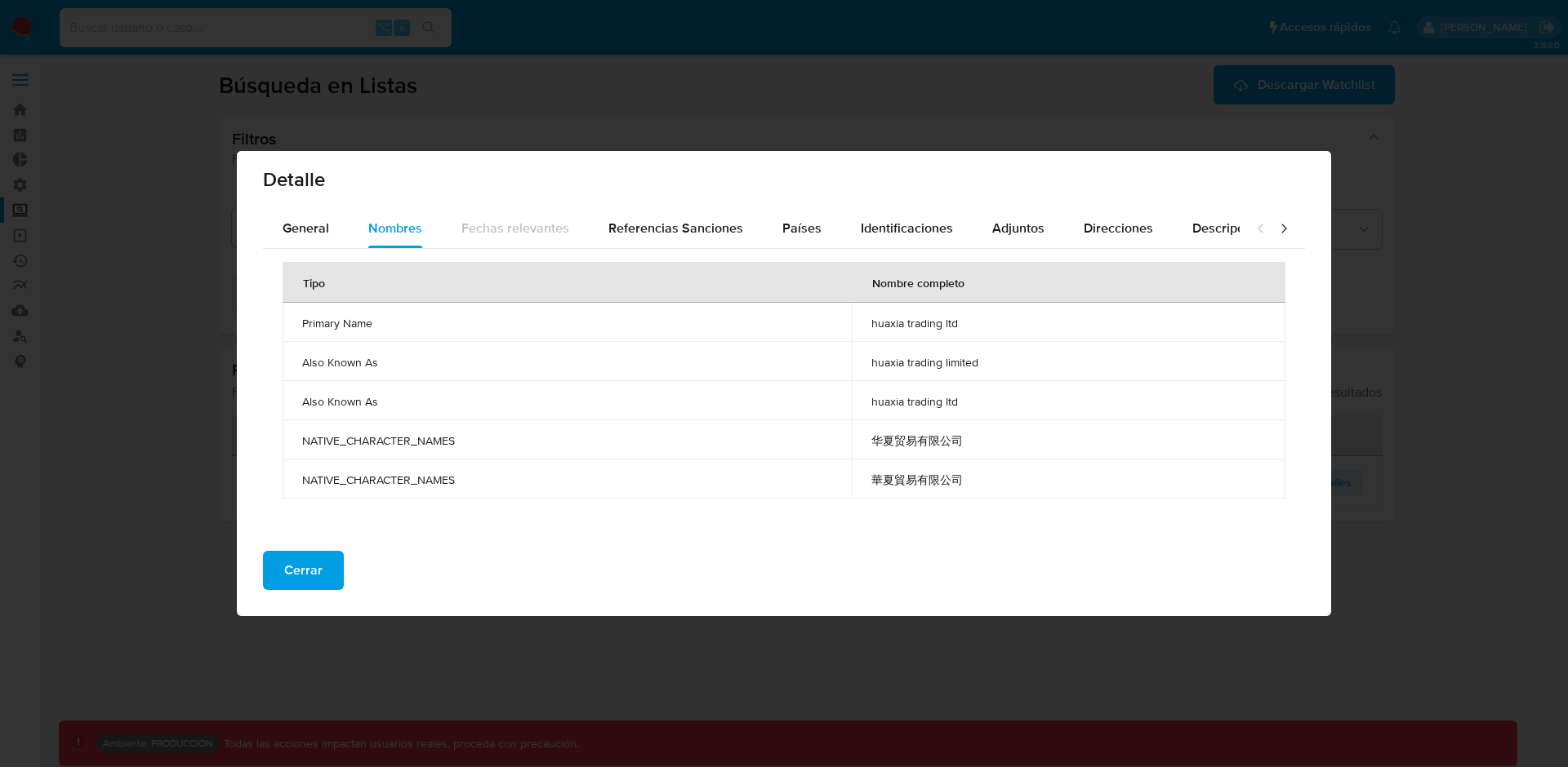
click at [987, 490] on tbody "Primary Name huaxia trading ltd Also Known As huaxia trading limited Also Known…" at bounding box center [784, 401] width 1003 height 196
click at [987, 490] on td "華夏貿易有限公司" at bounding box center [1068, 479] width 434 height 40
drag, startPoint x: 989, startPoint y: 490, endPoint x: 297, endPoint y: 323, distance: 711.9
click at [297, 323] on tbody "Primary Name huaxia trading ltd Also Known As huaxia trading limited Also Known…" at bounding box center [784, 401] width 1003 height 196
click at [939, 420] on td "华夏贸易有限公司" at bounding box center [1068, 440] width 434 height 40
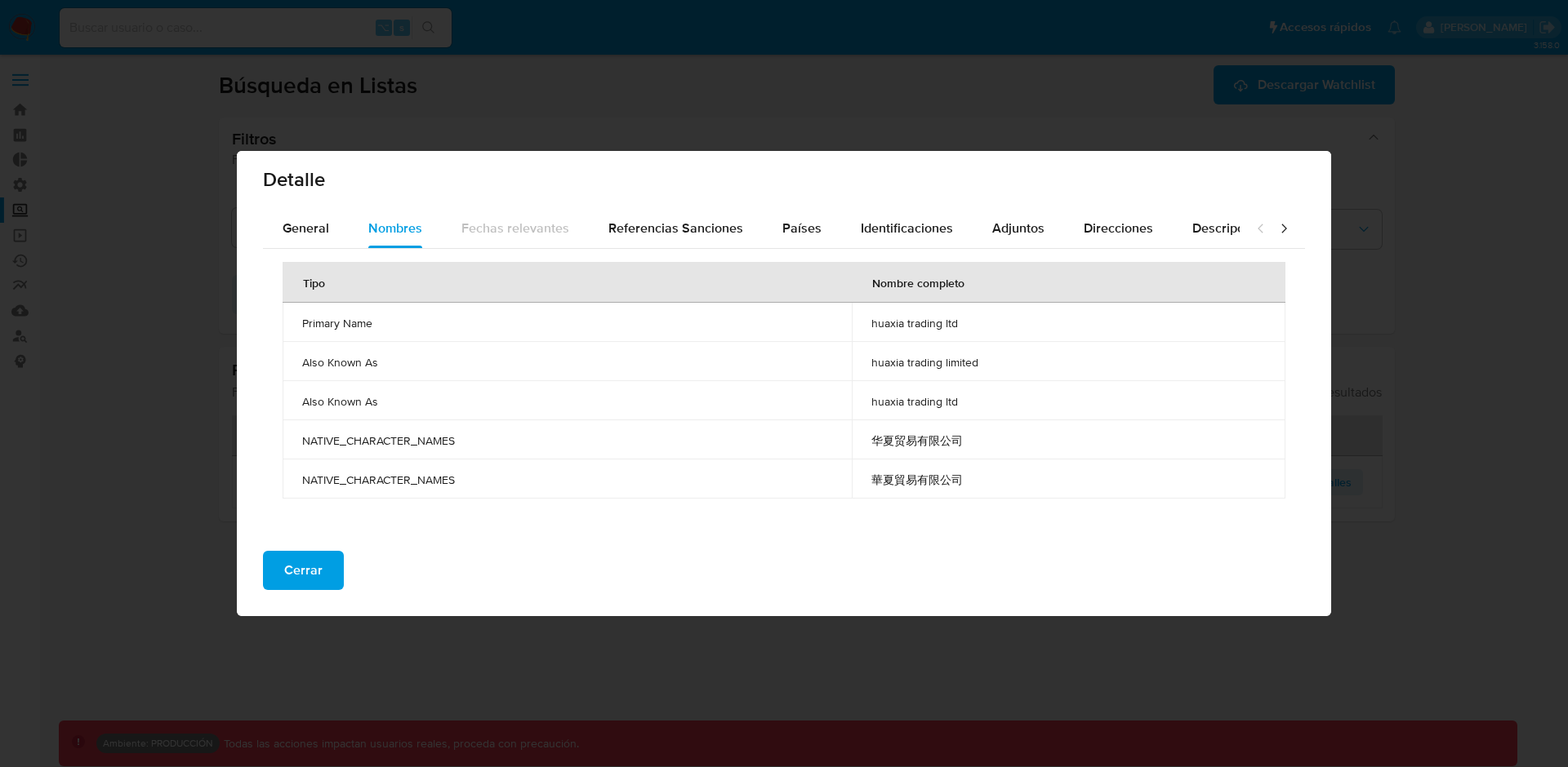
drag, startPoint x: 873, startPoint y: 319, endPoint x: 968, endPoint y: 405, distance: 128.1
click at [968, 405] on tbody "Primary Name huaxia trading ltd Also Known As huaxia trading limited Also Known…" at bounding box center [784, 401] width 1003 height 196
click at [966, 404] on span "huaxia trading ltd" at bounding box center [1068, 401] width 394 height 15
drag, startPoint x: 872, startPoint y: 441, endPoint x: 972, endPoint y: 446, distance: 100.1
click at [972, 446] on span "华夏贸易有限公司" at bounding box center [1068, 441] width 394 height 15
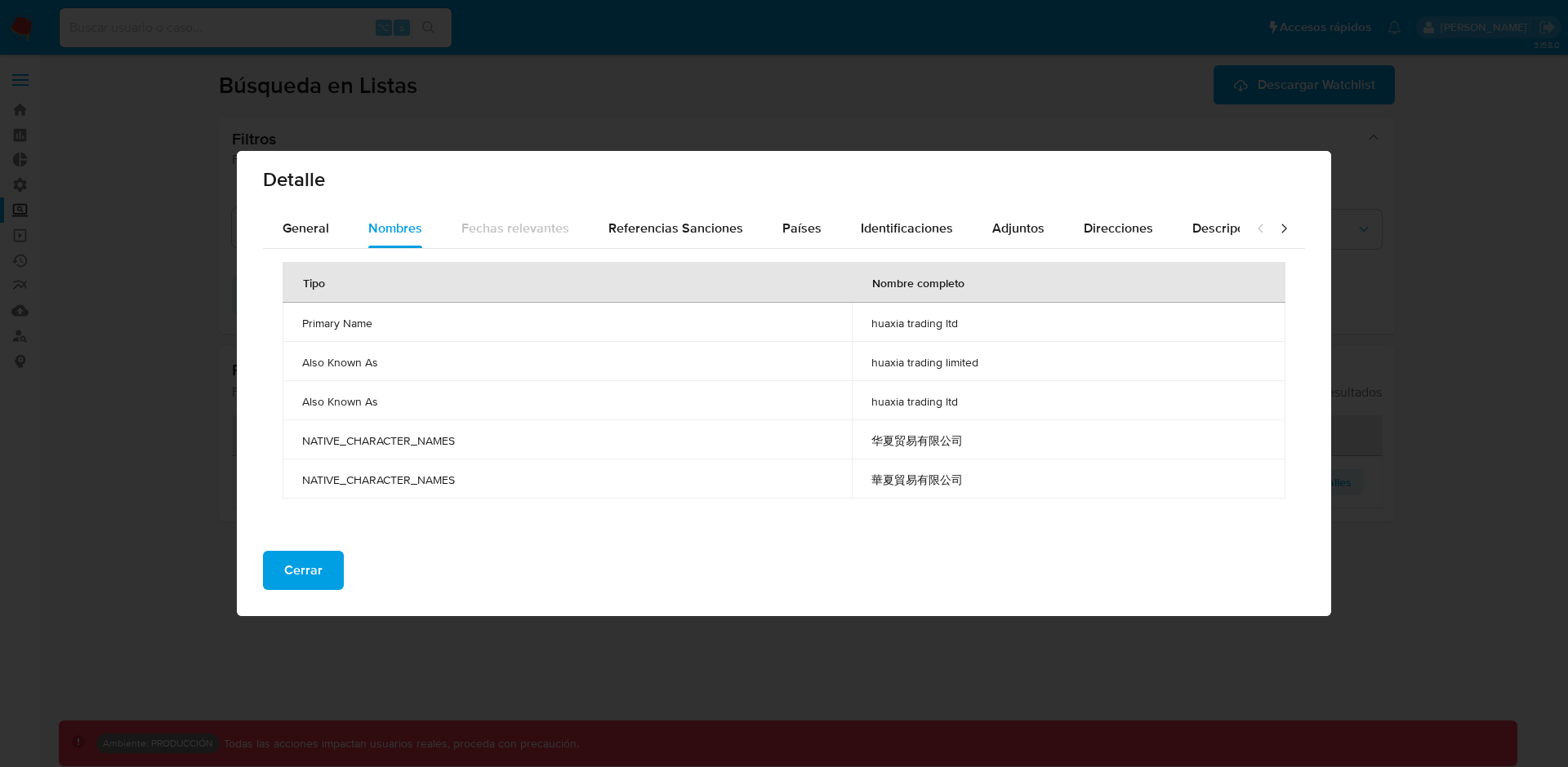
click at [948, 331] on td "huaxia trading ltd" at bounding box center [1068, 323] width 434 height 40
drag, startPoint x: 942, startPoint y: 323, endPoint x: 870, endPoint y: 323, distance: 72.0
click at [870, 323] on td "huaxia trading ltd" at bounding box center [1068, 323] width 434 height 40
click at [886, 325] on span "huaxia trading ltd" at bounding box center [1068, 323] width 394 height 15
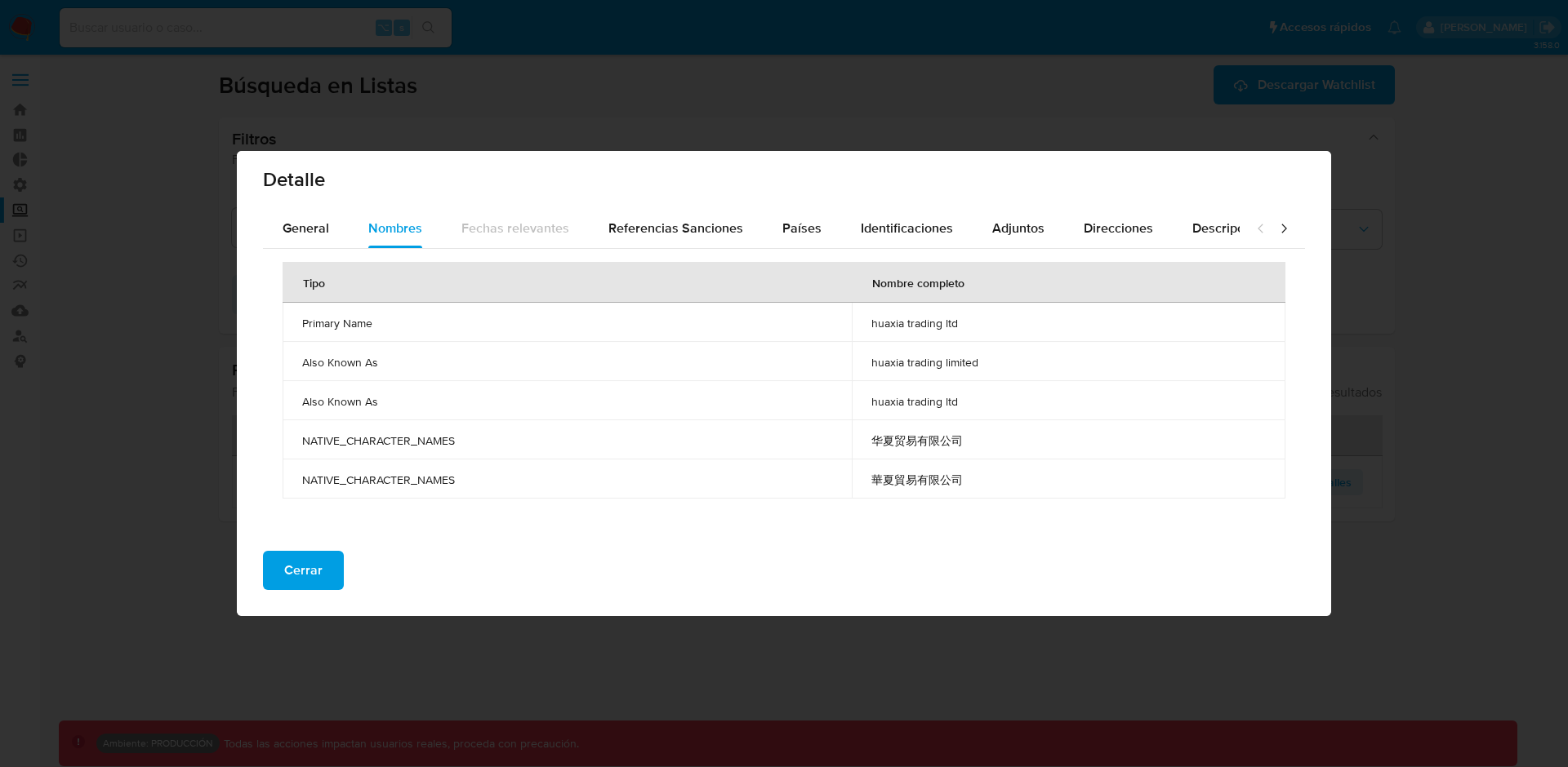
drag, startPoint x: 943, startPoint y: 325, endPoint x: 868, endPoint y: 320, distance: 75.2
click at [868, 320] on td "huaxia trading ltd" at bounding box center [1068, 323] width 434 height 40
click at [929, 360] on span "huaxia trading limited" at bounding box center [1068, 362] width 394 height 15
drag, startPoint x: 944, startPoint y: 323, endPoint x: 837, endPoint y: 325, distance: 107.0
click at [837, 325] on tr "Primary Name huaxia trading ltd" at bounding box center [784, 323] width 1003 height 40
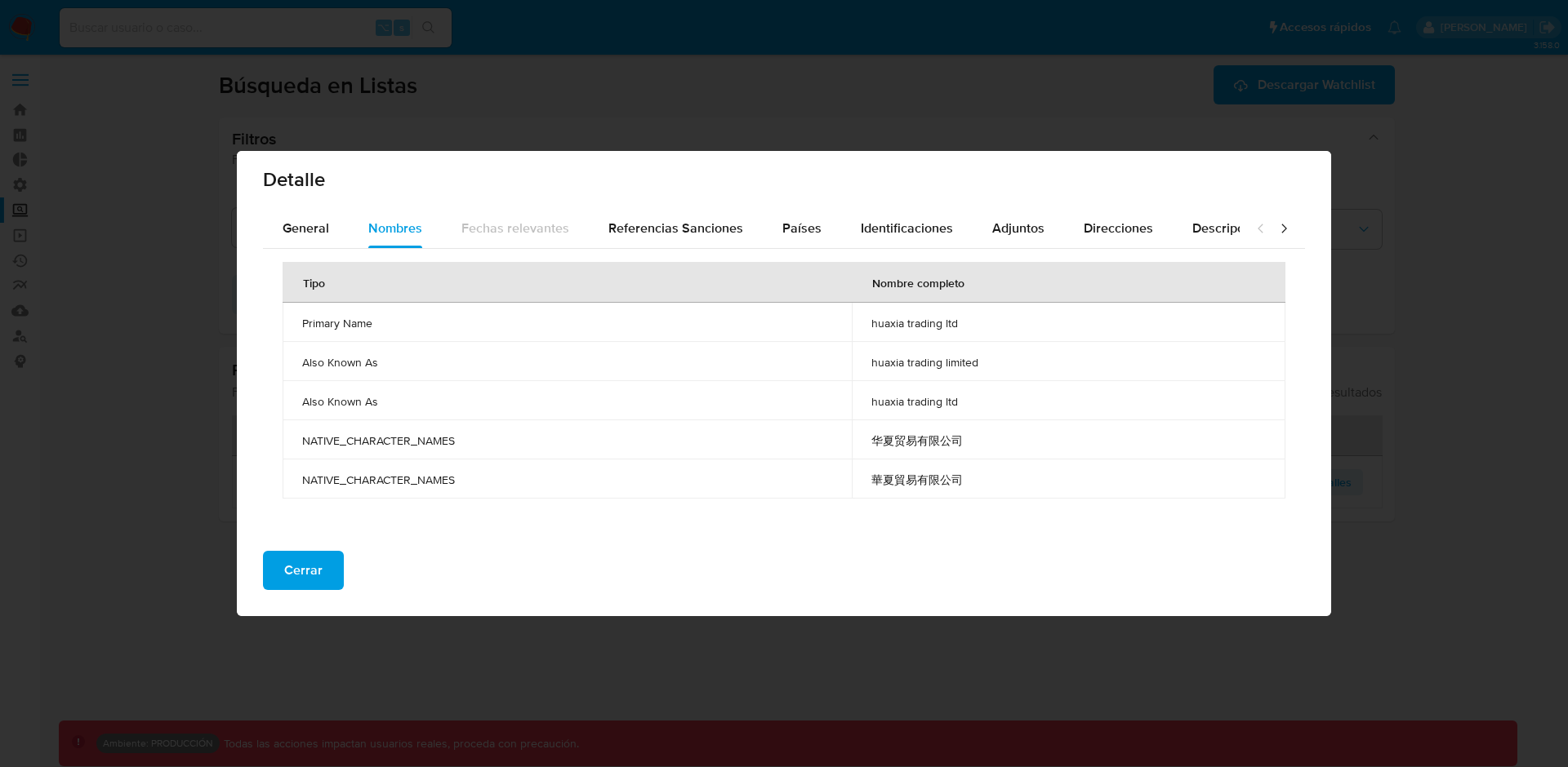
click at [905, 323] on span "huaxia trading ltd" at bounding box center [1068, 323] width 394 height 15
drag, startPoint x: 944, startPoint y: 326, endPoint x: 889, endPoint y: 322, distance: 55.1
click at [888, 322] on span "huaxia trading ltd" at bounding box center [1068, 323] width 394 height 15
click at [875, 322] on span "huaxia trading ltd" at bounding box center [1068, 323] width 394 height 15
drag, startPoint x: 875, startPoint y: 322, endPoint x: 940, endPoint y: 327, distance: 65.2
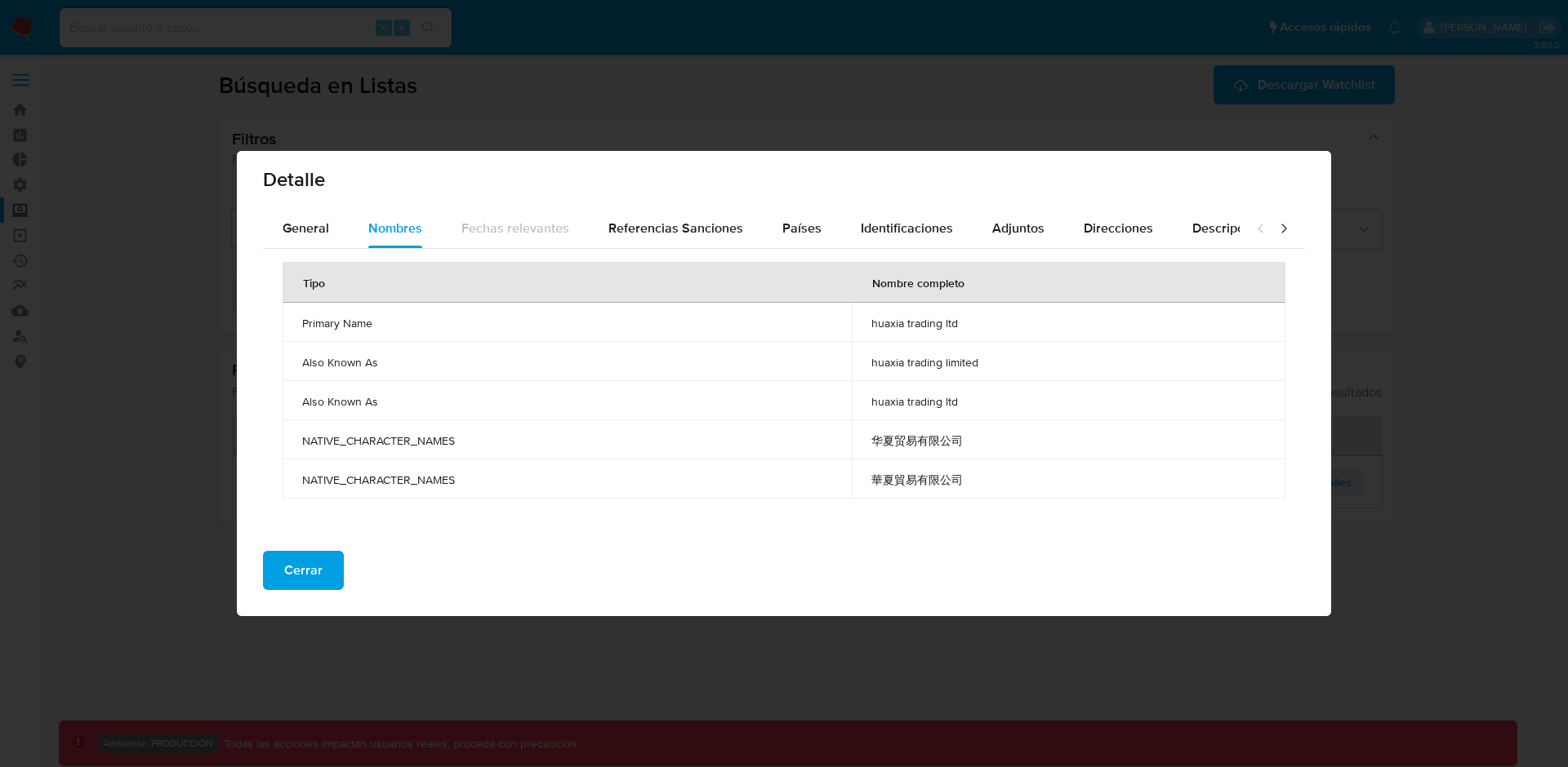
click at [940, 327] on span "huaxia trading ltd" at bounding box center [1068, 323] width 394 height 15
drag, startPoint x: 977, startPoint y: 325, endPoint x: 359, endPoint y: 326, distance: 618.0
click at [359, 326] on tr "Primary Name huaxia trading ltd" at bounding box center [784, 323] width 1003 height 40
drag, startPoint x: 320, startPoint y: 324, endPoint x: 984, endPoint y: 323, distance: 664.0
click at [984, 323] on tr "Primary Name huaxia trading ltd" at bounding box center [784, 323] width 1003 height 40
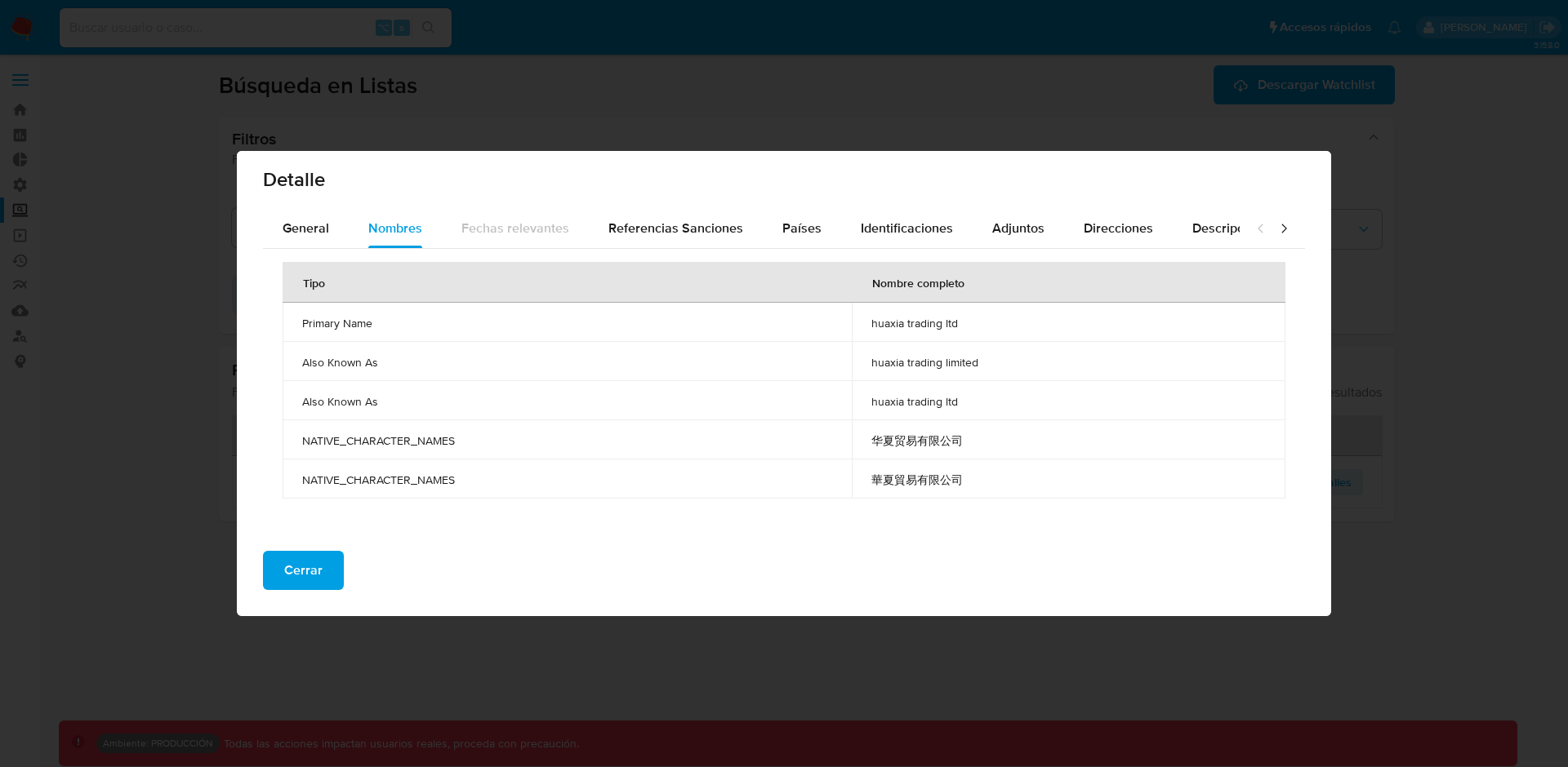
click at [972, 388] on td "huaxia trading ltd" at bounding box center [1068, 401] width 434 height 40
click at [970, 382] on td "huaxia trading ltd" at bounding box center [1068, 401] width 434 height 40
drag, startPoint x: 1008, startPoint y: 371, endPoint x: 838, endPoint y: 328, distance: 175.4
click at [837, 327] on tbody "Primary Name huaxia trading ltd Also Known As huaxia trading limited Also Known…" at bounding box center [784, 401] width 1003 height 196
click at [838, 328] on td "Primary Name" at bounding box center [567, 323] width 569 height 40
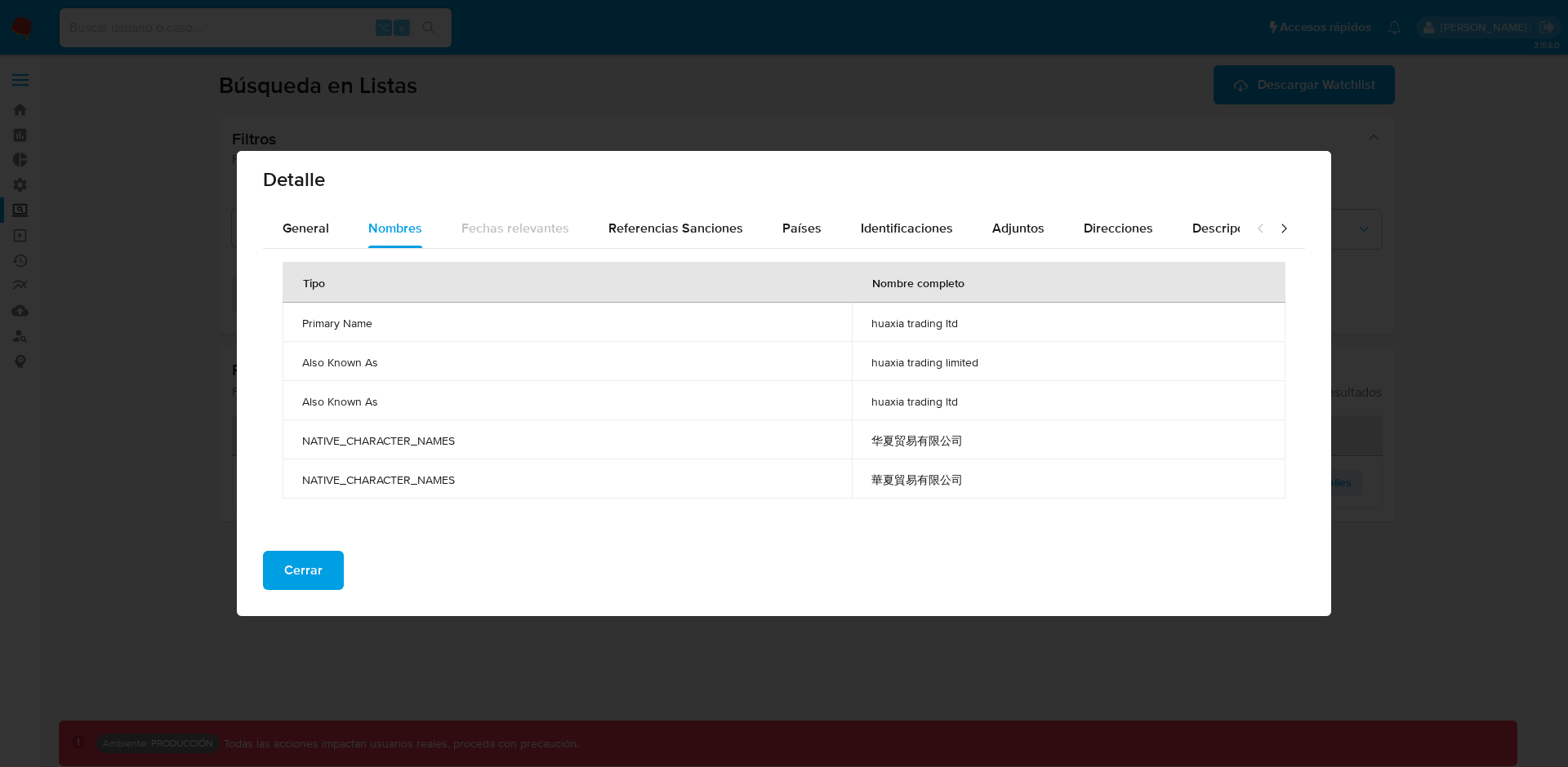
drag, startPoint x: 1014, startPoint y: 330, endPoint x: 296, endPoint y: 320, distance: 718.1
click at [296, 320] on tr "Primary Name huaxia trading ltd" at bounding box center [784, 323] width 1003 height 40
click at [296, 320] on td "Primary Name" at bounding box center [567, 323] width 569 height 40
drag, startPoint x: 296, startPoint y: 320, endPoint x: 1042, endPoint y: 332, distance: 746.1
click at [1042, 332] on tr "Primary Name huaxia trading ltd" at bounding box center [784, 323] width 1003 height 40
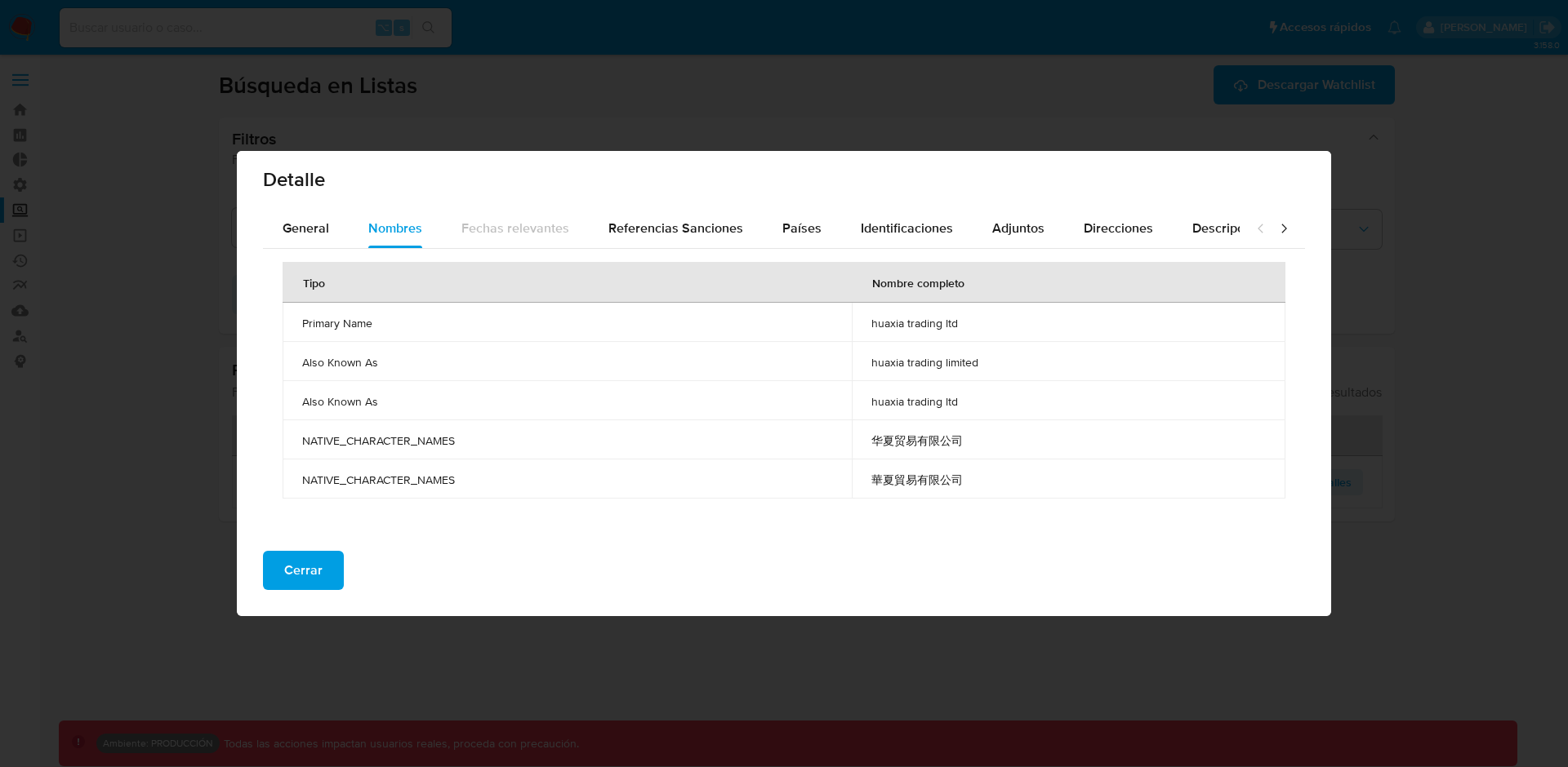
click at [1042, 332] on td "huaxia trading ltd" at bounding box center [1068, 323] width 434 height 40
drag, startPoint x: 868, startPoint y: 323, endPoint x: 1035, endPoint y: 358, distance: 170.6
click at [1034, 354] on tbody "Primary Name huaxia trading ltd Also Known As huaxia trading limited Also Known…" at bounding box center [784, 401] width 1003 height 196
click at [979, 472] on span "華夏貿易有限公司" at bounding box center [1068, 479] width 394 height 15
drag, startPoint x: 995, startPoint y: 486, endPoint x: 547, endPoint y: 403, distance: 455.6
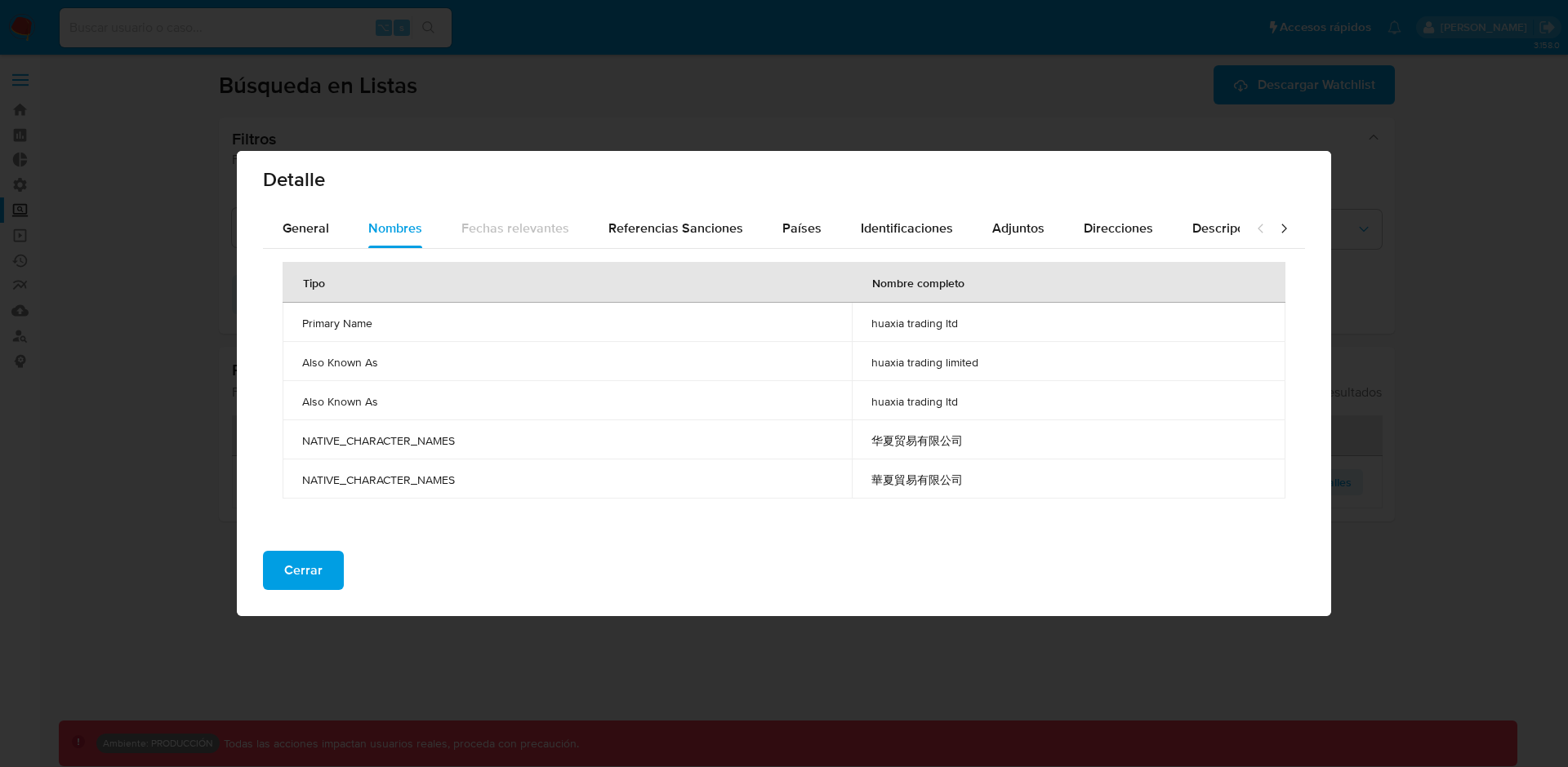
click at [547, 403] on tbody "Primary Name huaxia trading ltd Also Known As huaxia trading limited Also Known…" at bounding box center [784, 401] width 1003 height 196
click at [875, 454] on td "华夏贸易有限公司" at bounding box center [1068, 440] width 434 height 40
drag, startPoint x: 972, startPoint y: 482, endPoint x: 870, endPoint y: 442, distance: 109.6
click at [870, 442] on tbody "Primary Name huaxia trading ltd Also Known As huaxia trading limited Also Known…" at bounding box center [784, 401] width 1003 height 196
click at [870, 442] on td "华夏贸易有限公司" at bounding box center [1068, 440] width 434 height 40
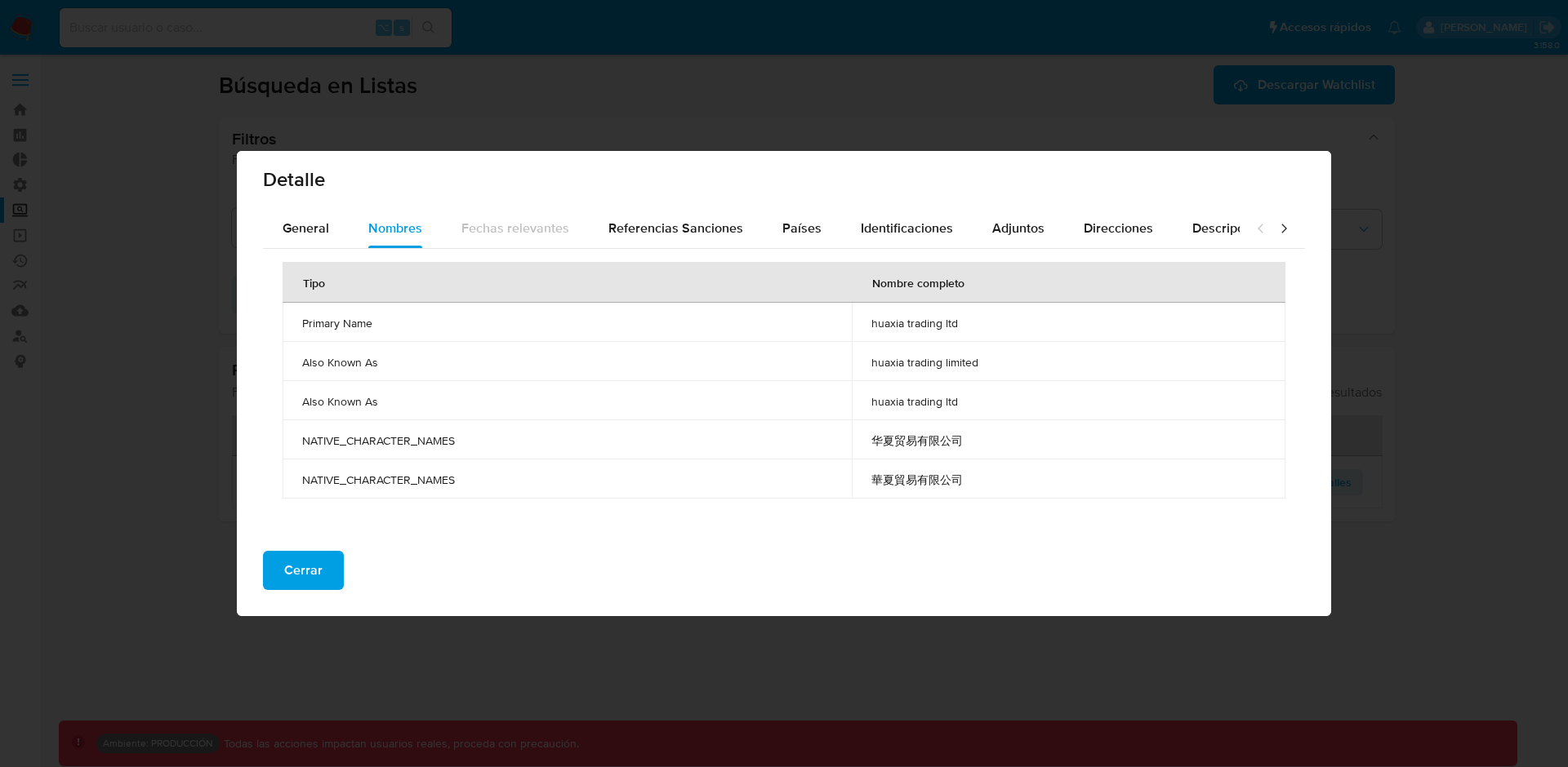
drag, startPoint x: 872, startPoint y: 438, endPoint x: 972, endPoint y: 485, distance: 110.5
click at [973, 485] on tbody "Primary Name huaxia trading ltd Also Known As huaxia trading limited Also Known…" at bounding box center [784, 401] width 1003 height 196
click at [972, 485] on span "華夏貿易有限公司" at bounding box center [1068, 479] width 394 height 15
drag, startPoint x: 967, startPoint y: 479, endPoint x: 869, endPoint y: 439, distance: 105.8
click at [869, 439] on tbody "Primary Name huaxia trading ltd Also Known As huaxia trading limited Also Known…" at bounding box center [784, 401] width 1003 height 196
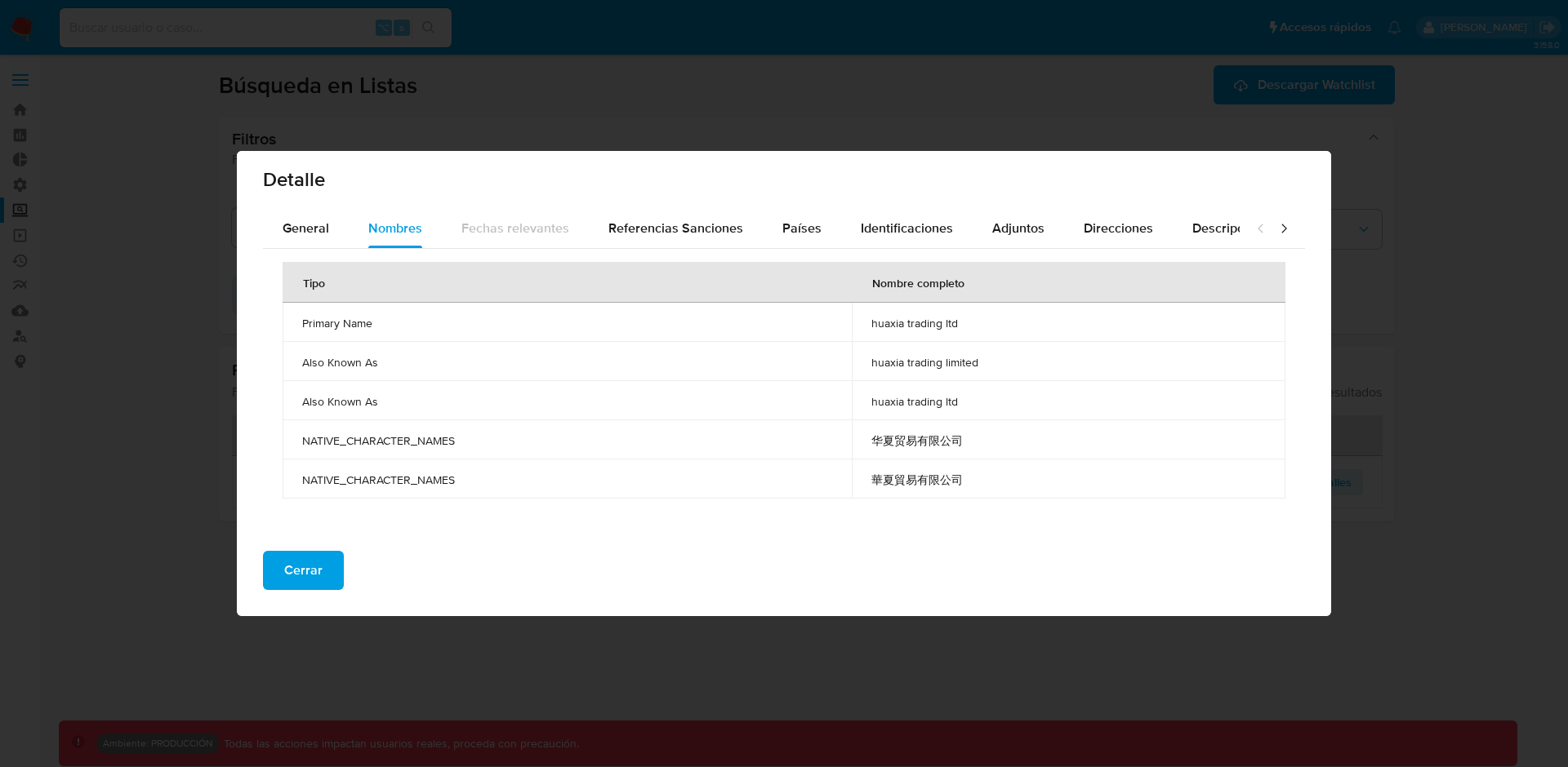
click at [903, 460] on td "華夏貿易有限公司" at bounding box center [1068, 479] width 434 height 40
click at [899, 483] on span "華夏貿易有限公司" at bounding box center [1068, 479] width 394 height 15
drag, startPoint x: 906, startPoint y: 439, endPoint x: 897, endPoint y: 439, distance: 9.0
click at [897, 439] on span "华夏贸易有限公司" at bounding box center [1068, 441] width 394 height 15
click at [300, 227] on span "General" at bounding box center [306, 228] width 46 height 19
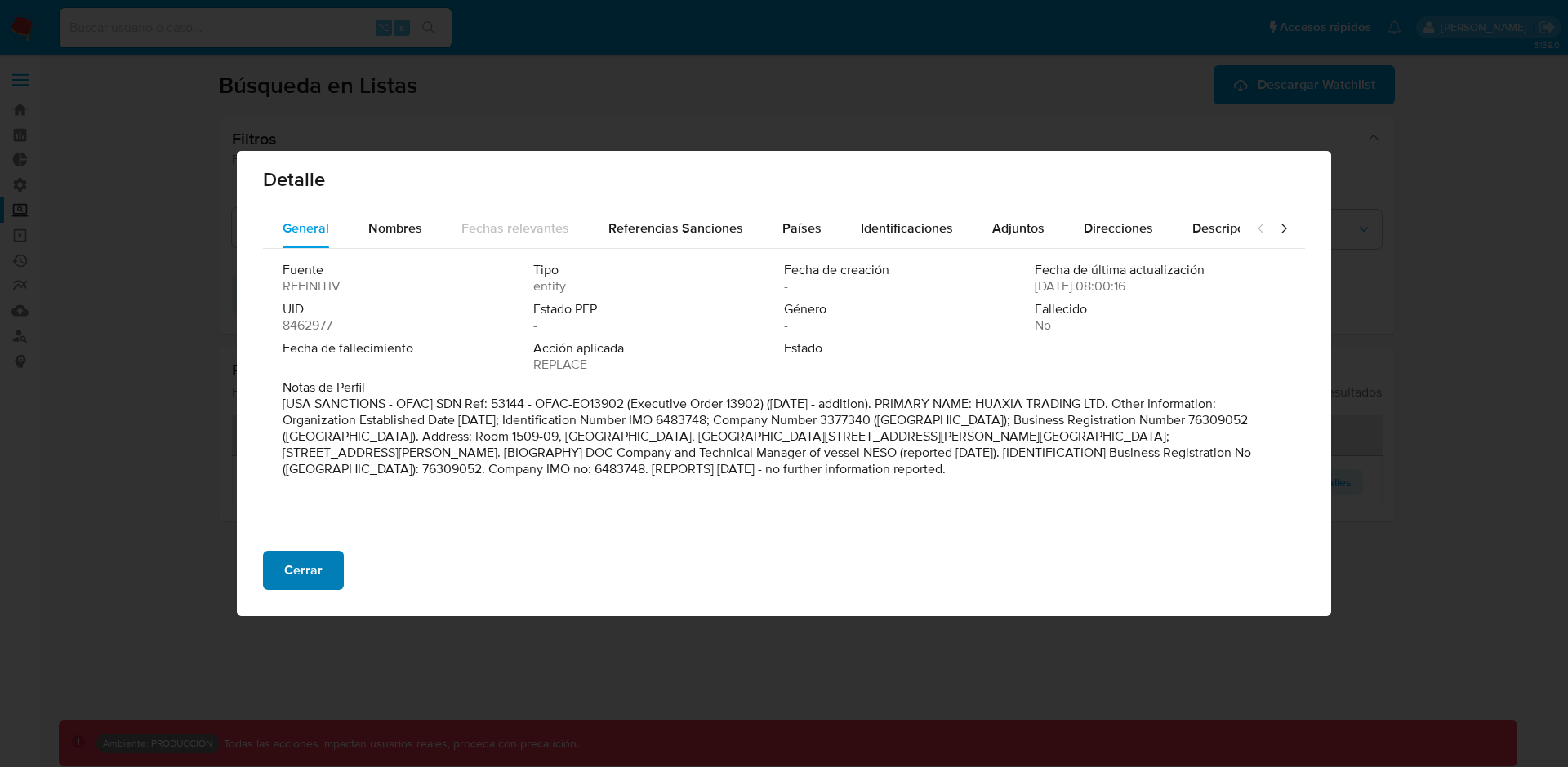
click at [278, 580] on button "Cerrar" at bounding box center [303, 571] width 81 height 40
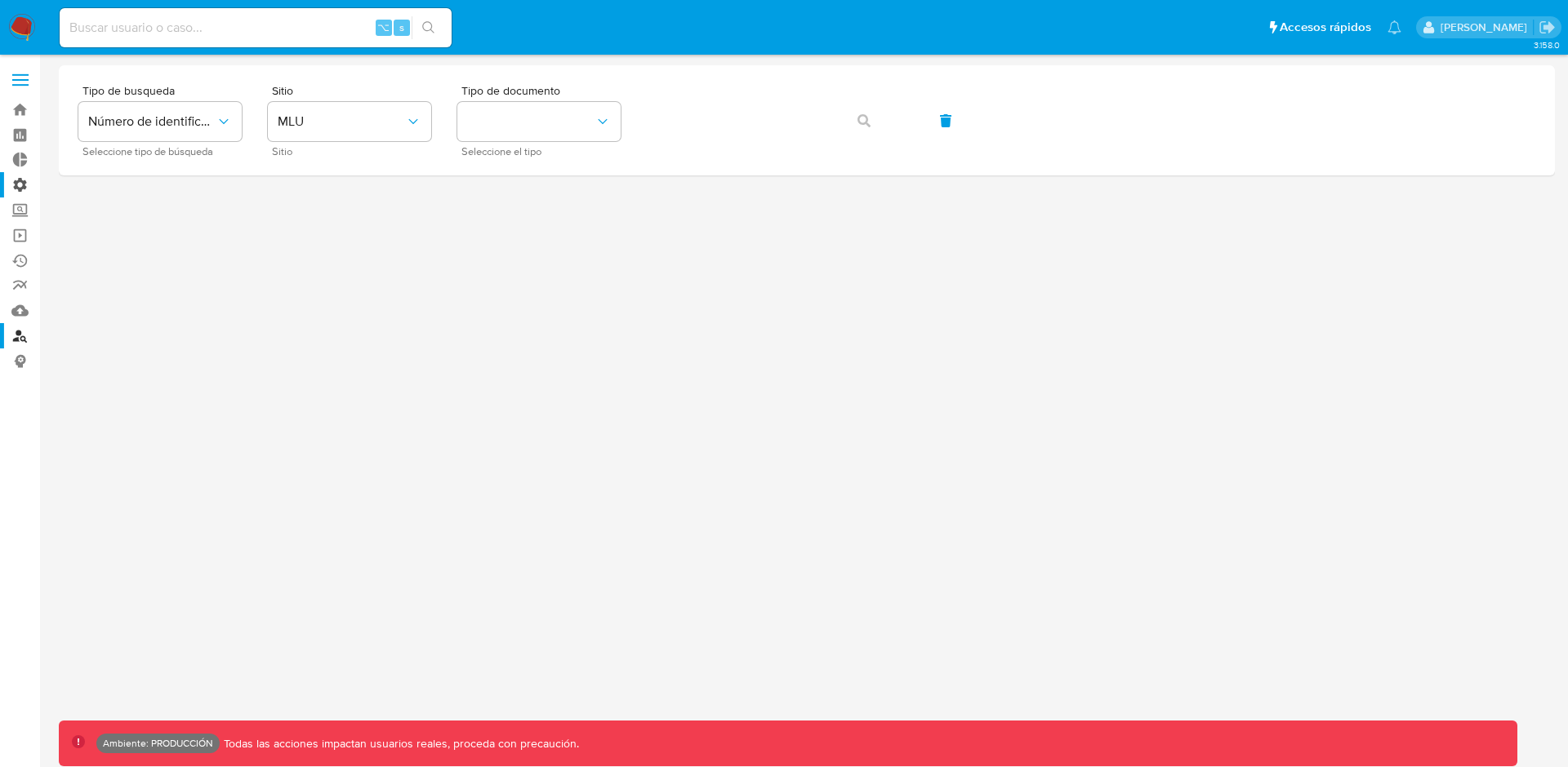
click at [25, 178] on label "Administración" at bounding box center [97, 185] width 194 height 25
click at [0, 0] on input "Administración" at bounding box center [0, 0] width 0 height 0
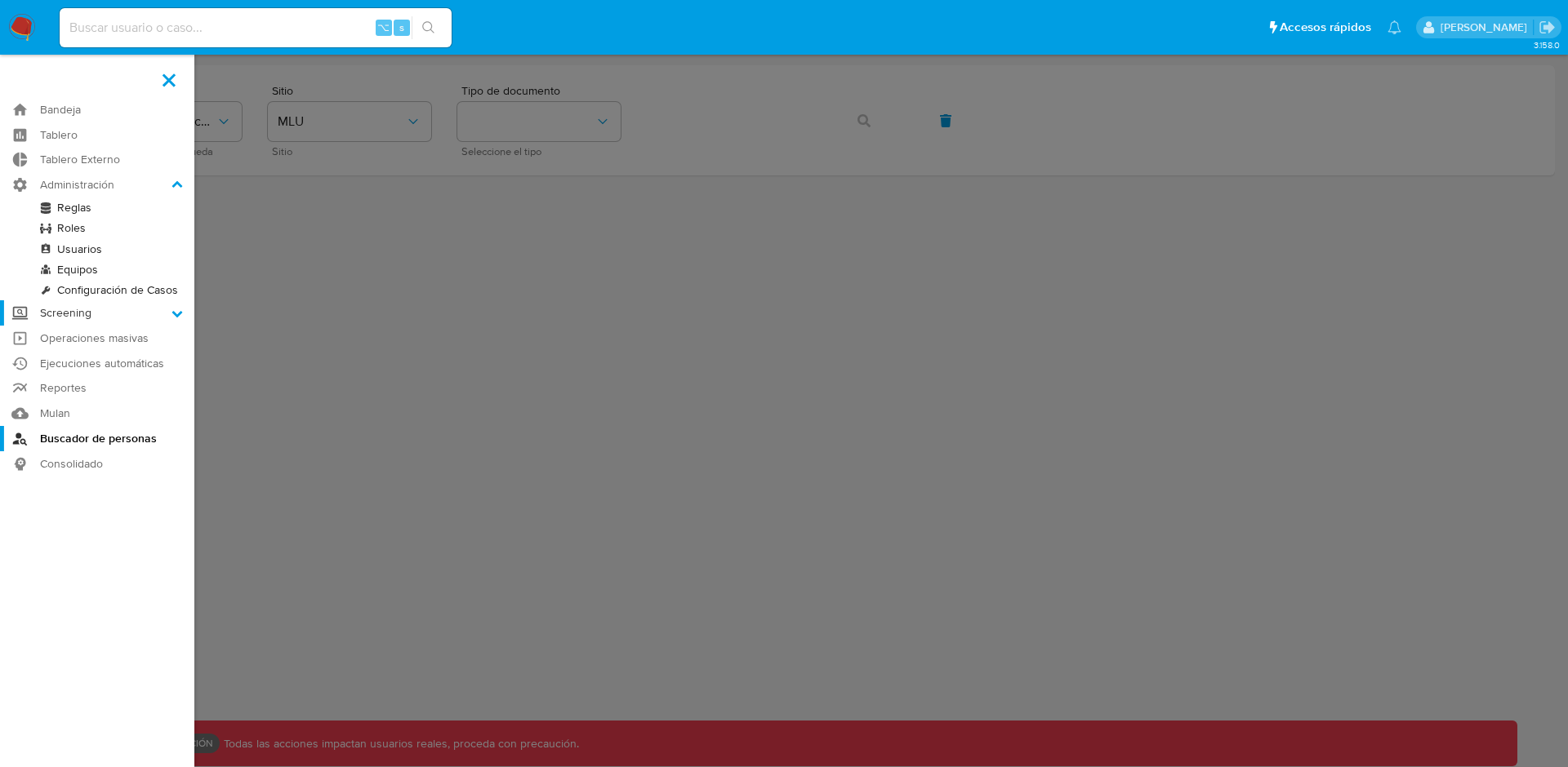
click at [58, 312] on label "Screening" at bounding box center [97, 313] width 194 height 25
click at [0, 0] on input "Screening" at bounding box center [0, 0] width 0 height 0
click at [99, 254] on link "Screening por Frecuencia" at bounding box center [97, 253] width 194 height 21
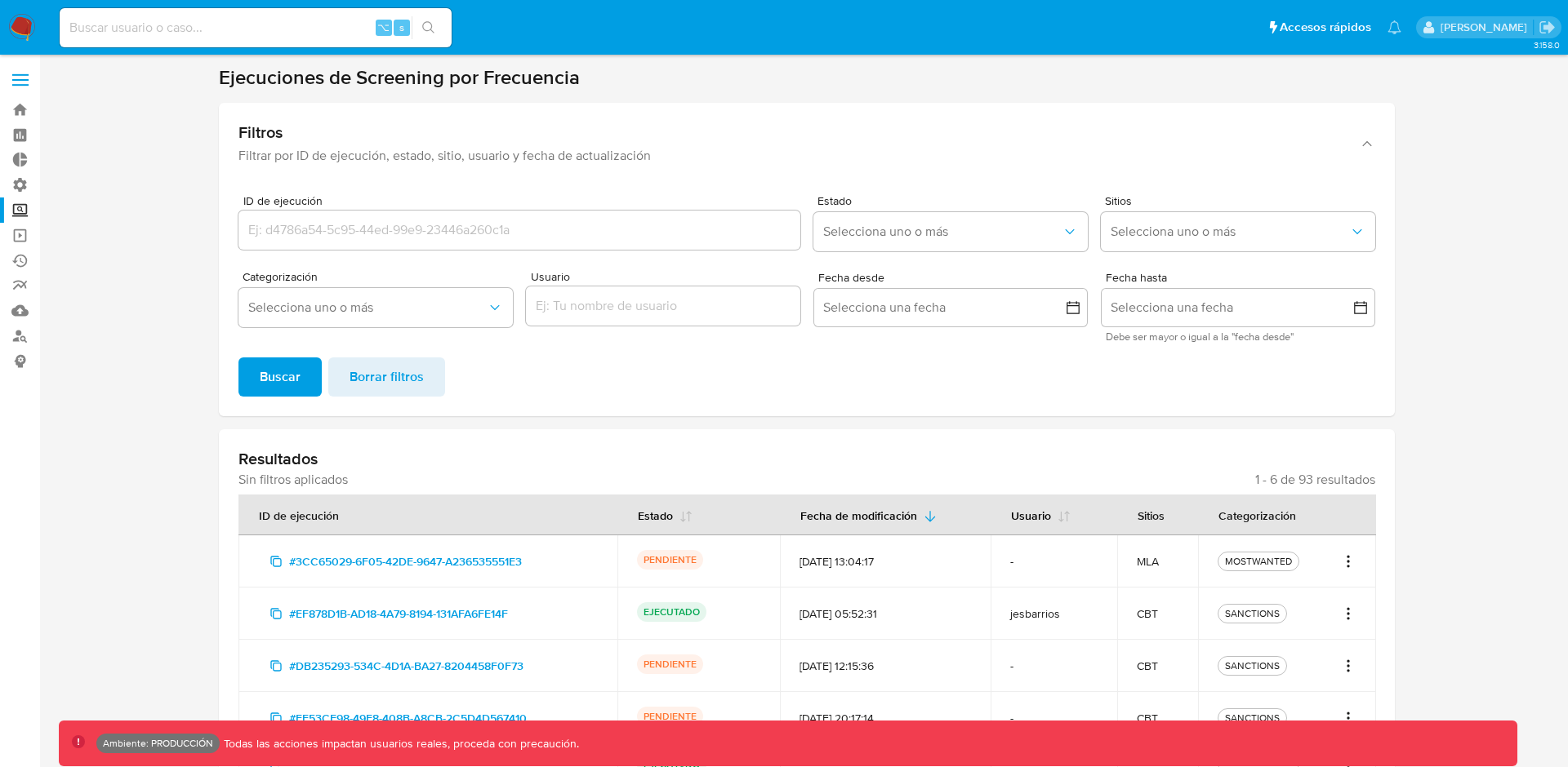
click at [14, 213] on label "Screening" at bounding box center [97, 210] width 194 height 25
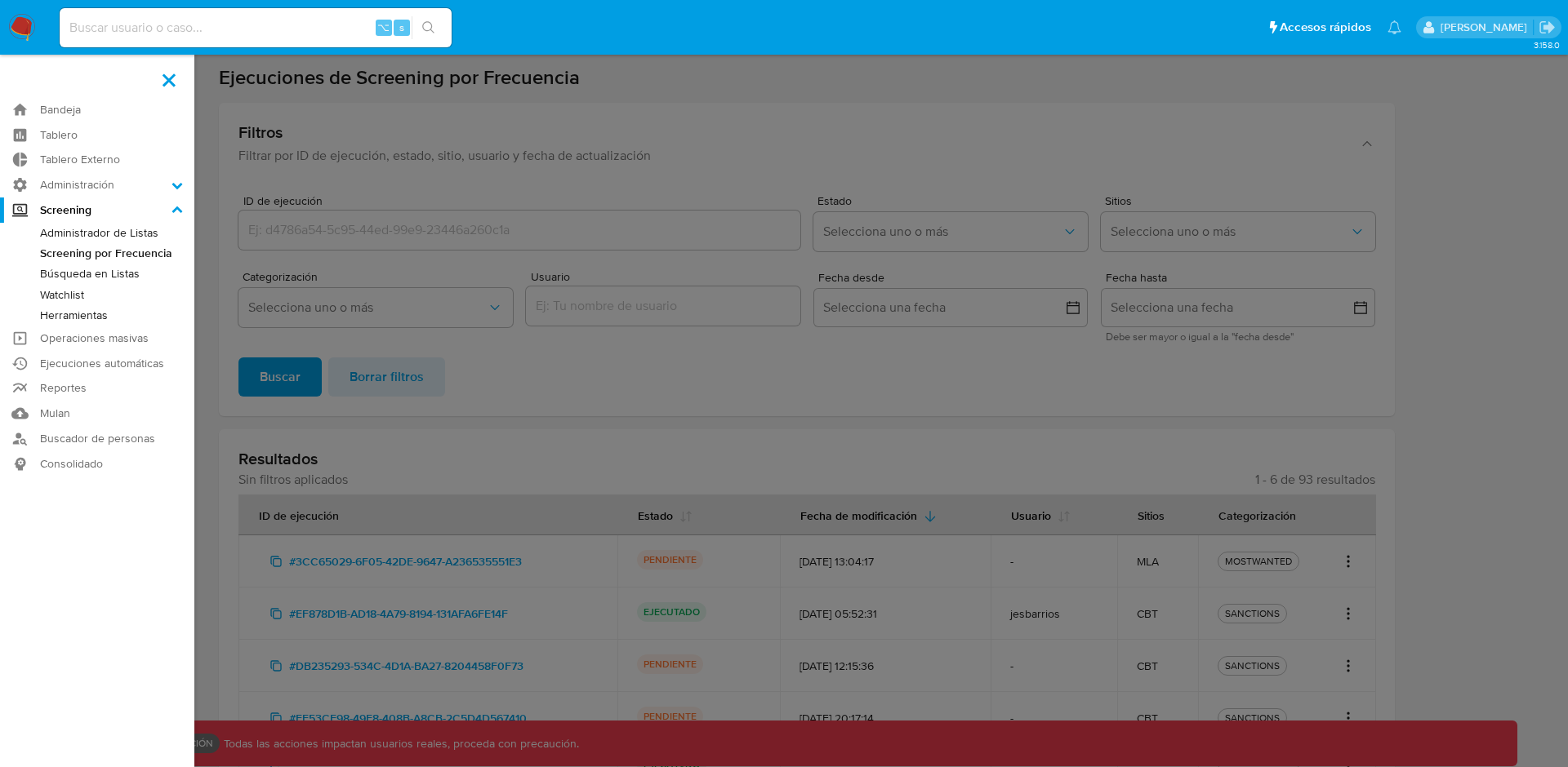
click at [0, 0] on input "Screening" at bounding box center [0, 0] width 0 height 0
click at [88, 316] on link "Herramientas" at bounding box center [97, 315] width 194 height 21
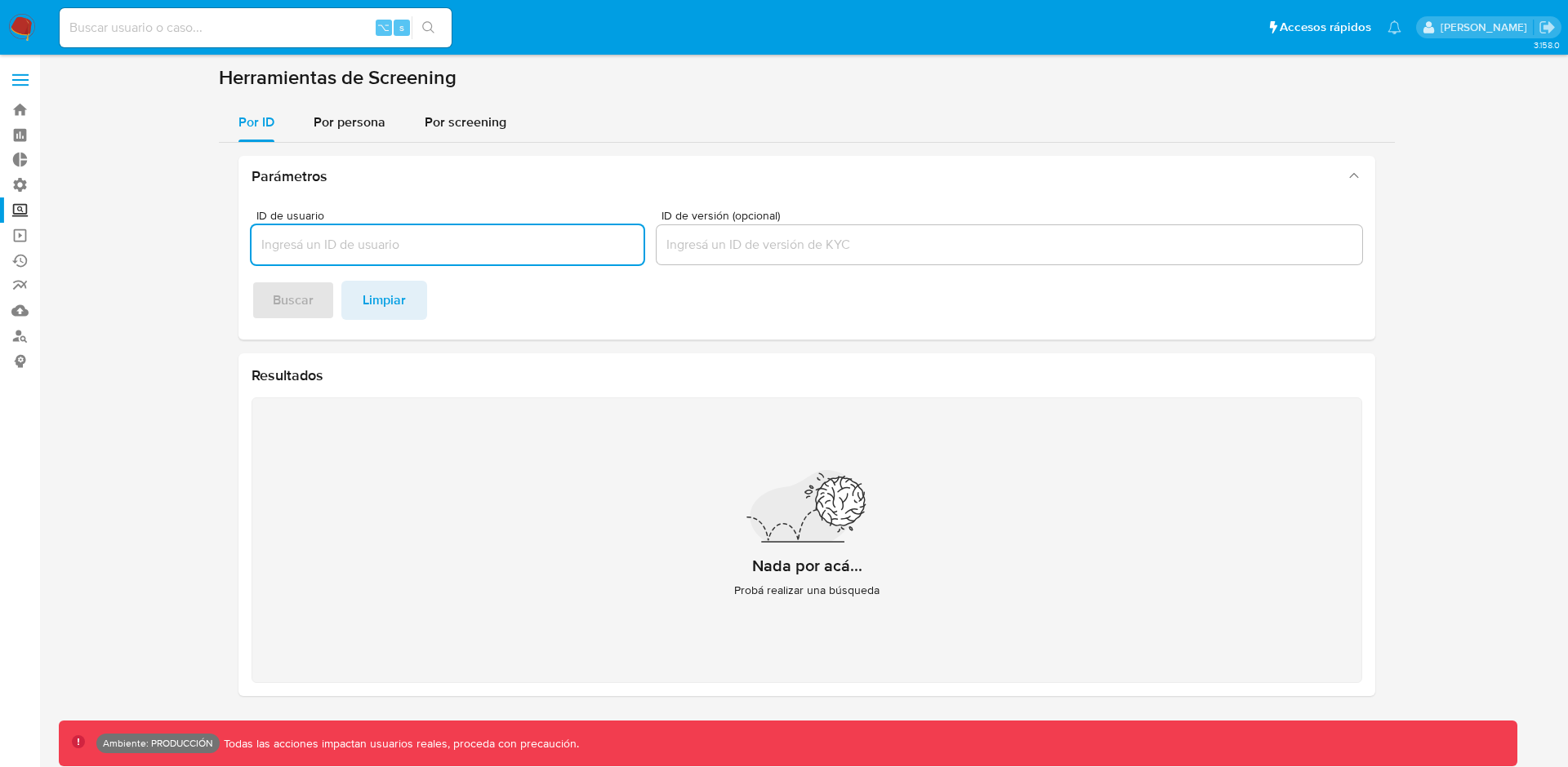
paste input "375338770"
type input "375338770"
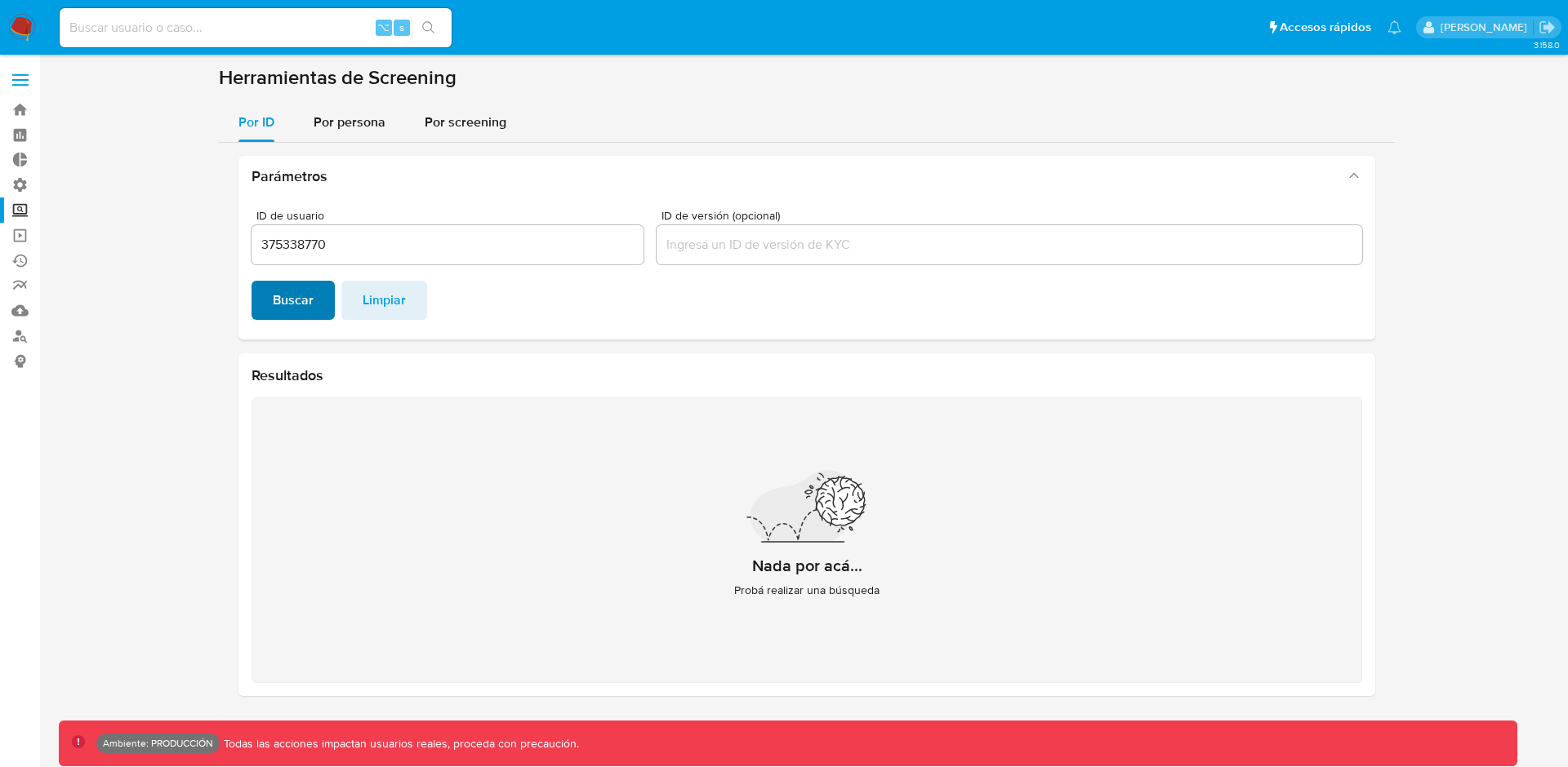
click at [315, 298] on button "Buscar" at bounding box center [293, 301] width 83 height 40
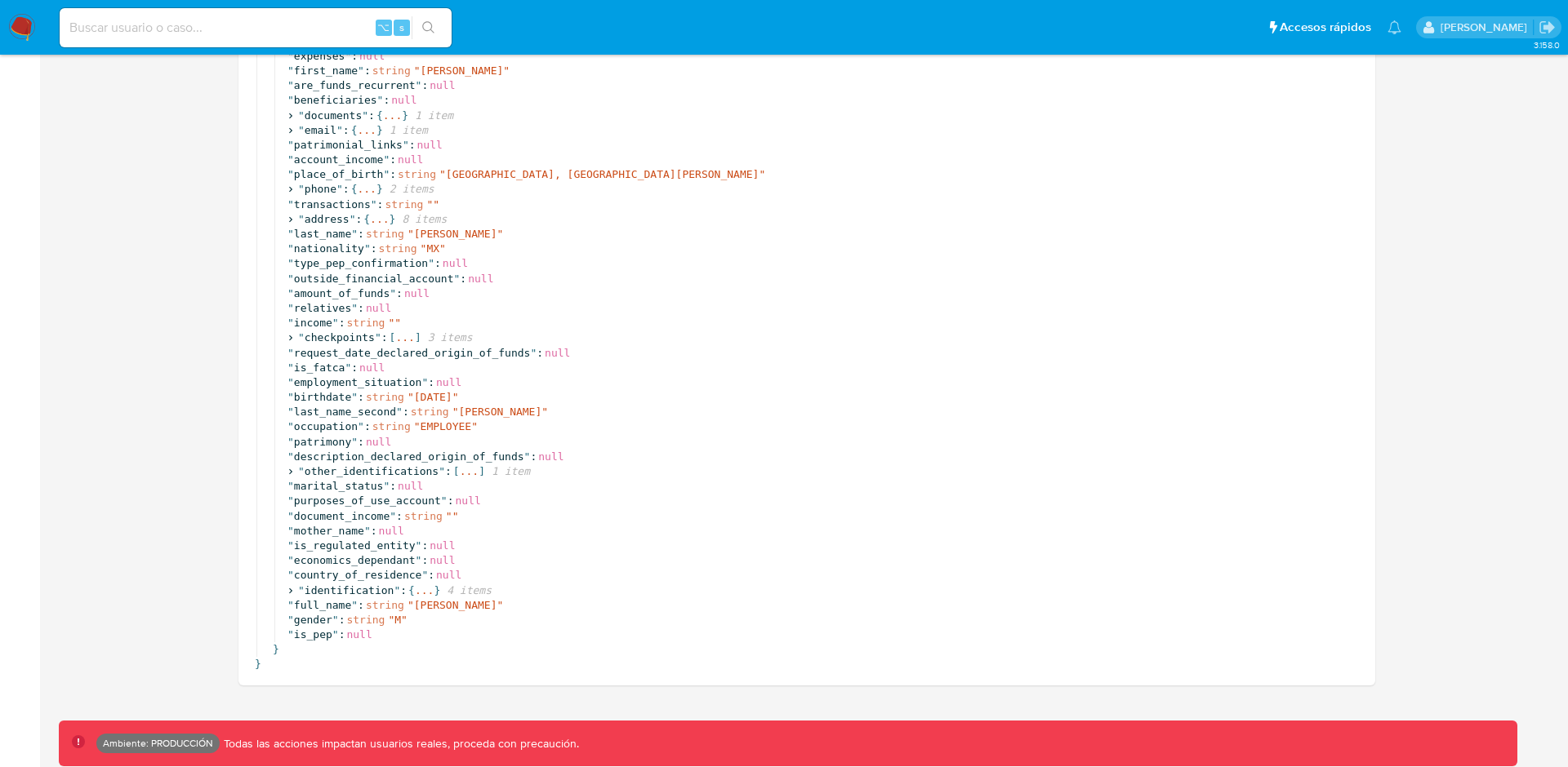
scroll to position [624, 0]
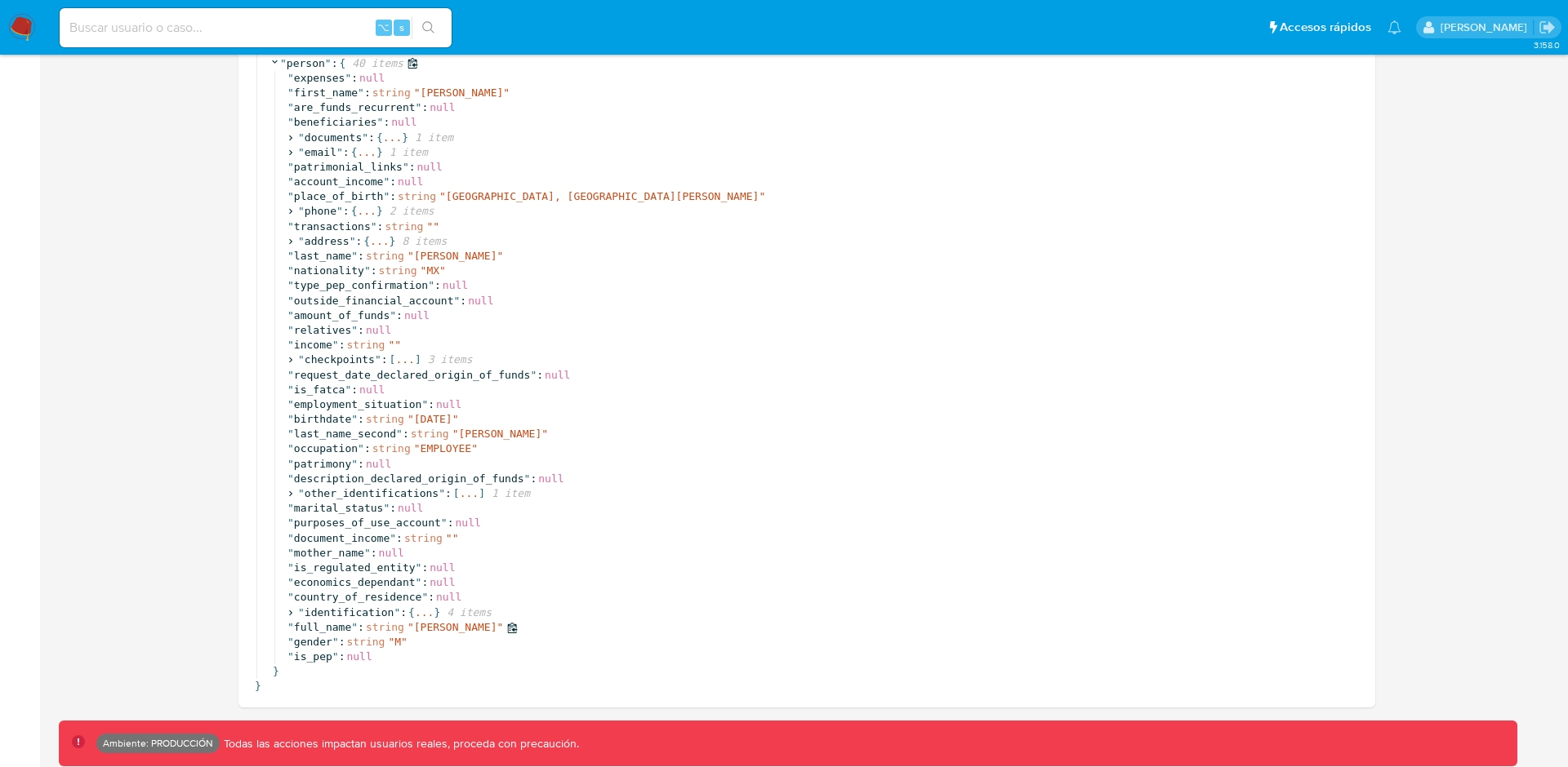
click at [404, 623] on div "" full_name " : string " [PERSON_NAME] "" at bounding box center [825, 627] width 1075 height 15
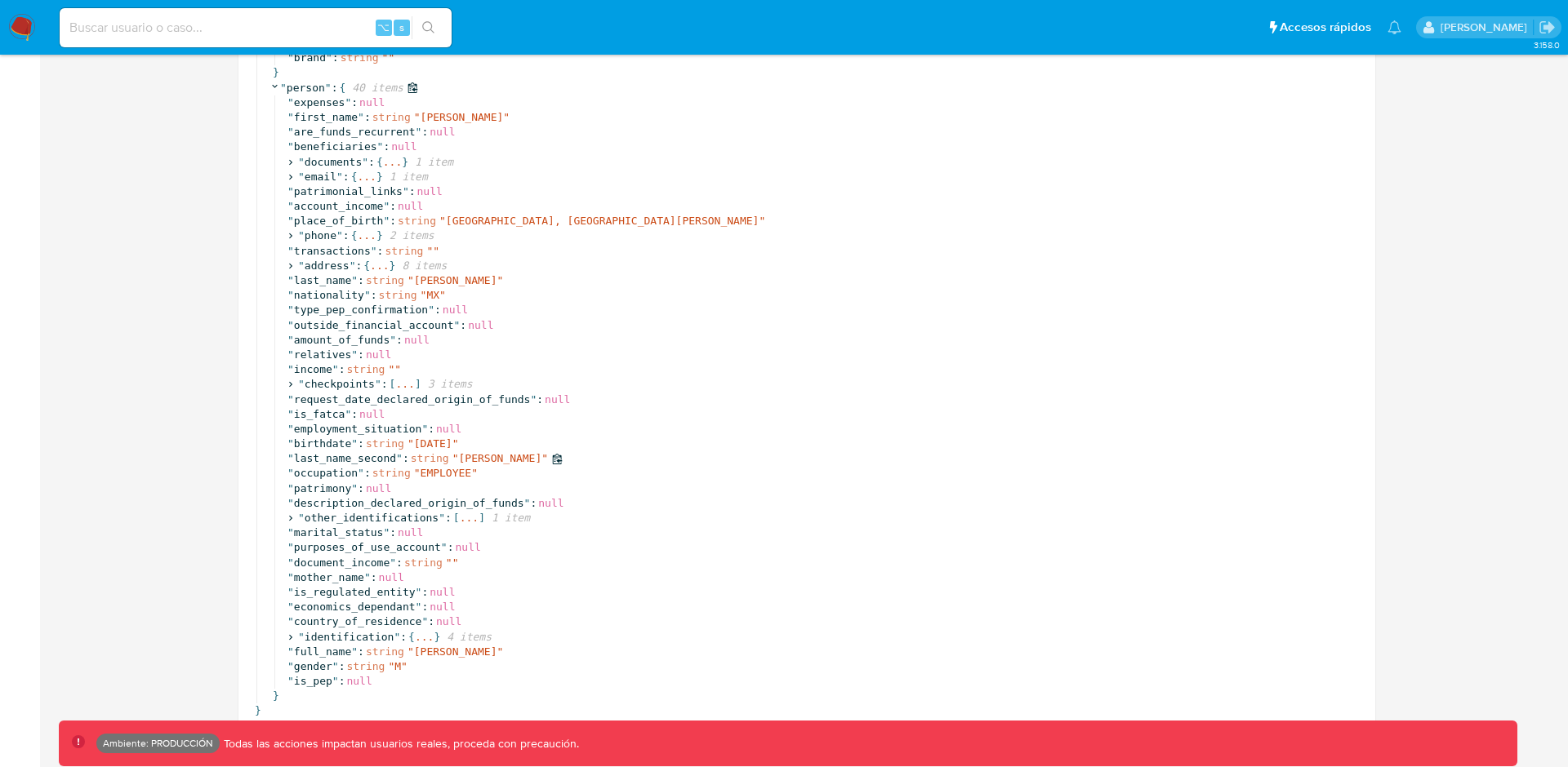
drag, startPoint x: 460, startPoint y: 457, endPoint x: 506, endPoint y: 456, distance: 46.0
click at [506, 456] on span "[PERSON_NAME]" at bounding box center [500, 459] width 83 height 12
drag, startPoint x: 509, startPoint y: 459, endPoint x: 460, endPoint y: 458, distance: 49.0
click at [460, 458] on div "" last_name_second " : string " Martinez "" at bounding box center [825, 459] width 1075 height 15
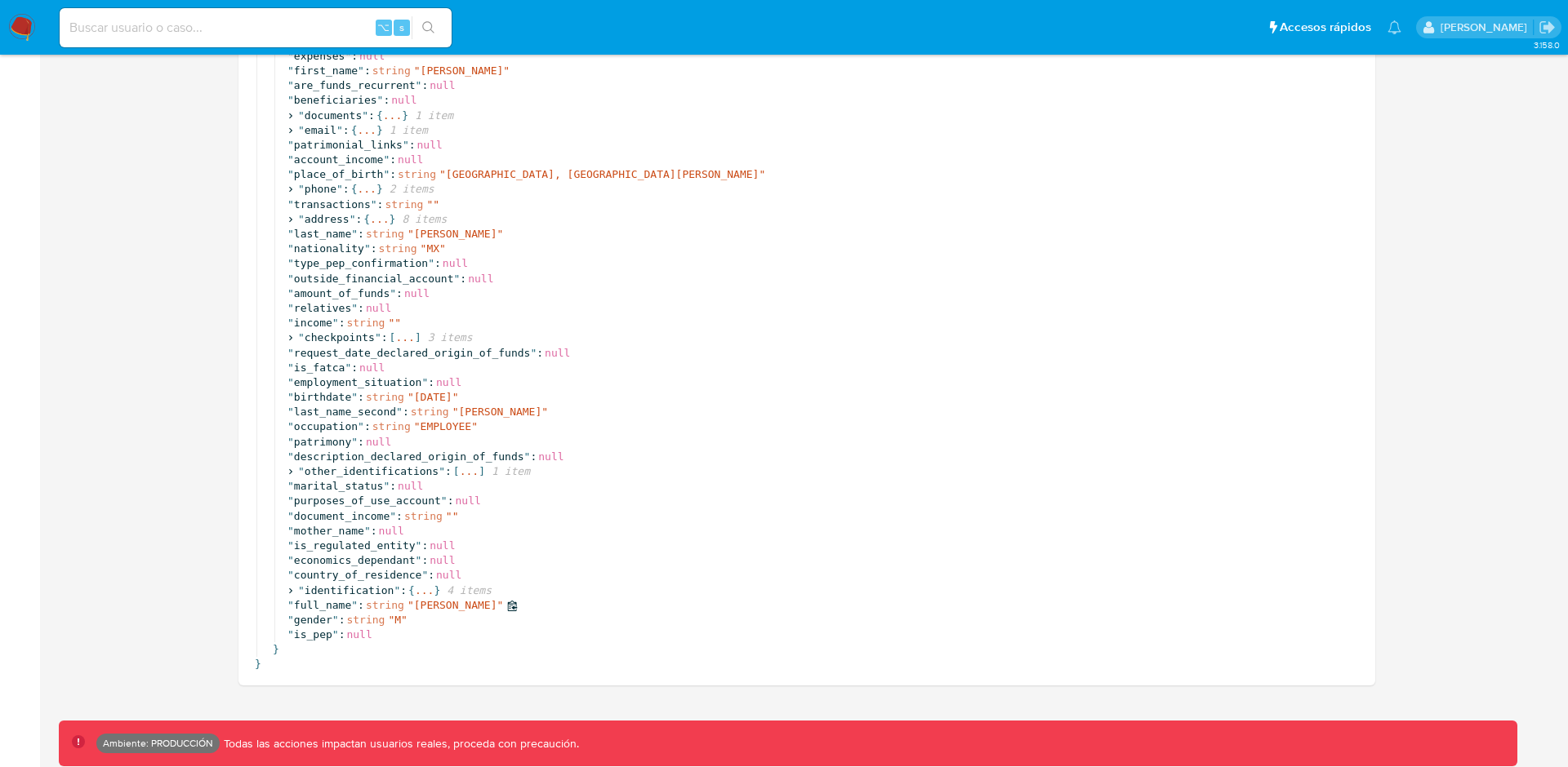
drag, startPoint x: 503, startPoint y: 606, endPoint x: 415, endPoint y: 602, distance: 88.1
click at [415, 602] on span "Erick Gonzalez Martinez" at bounding box center [455, 606] width 83 height 12
